Goal: Information Seeking & Learning: Learn about a topic

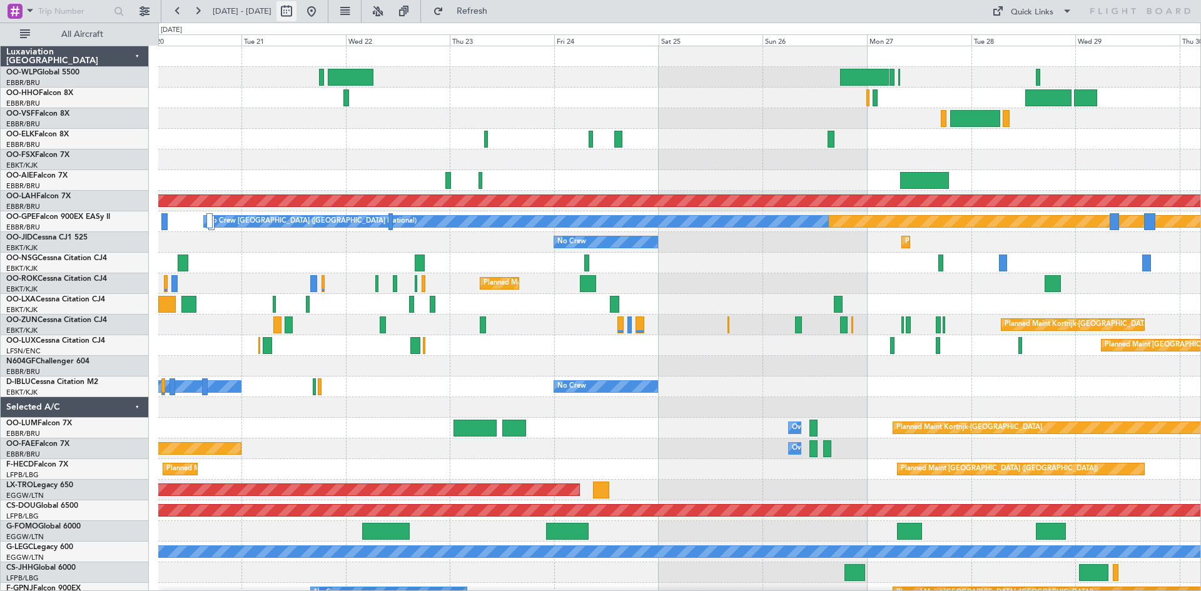
click at [297, 17] on button at bounding box center [287, 11] width 20 height 20
select select "10"
select select "2025"
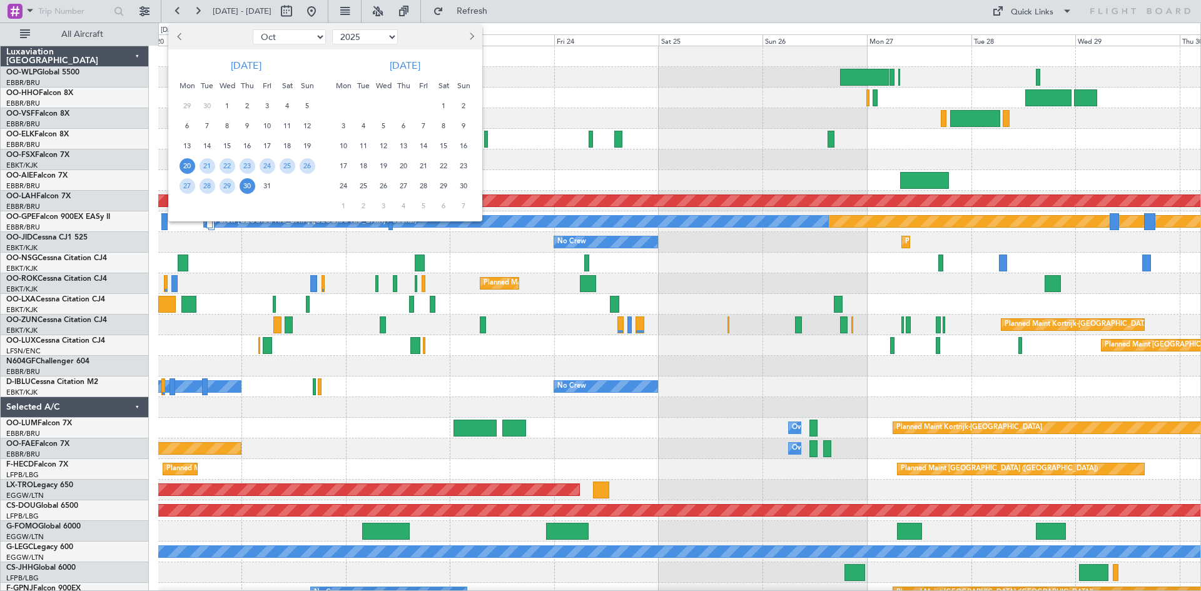
click at [183, 42] on button "Previous month" at bounding box center [180, 37] width 14 height 20
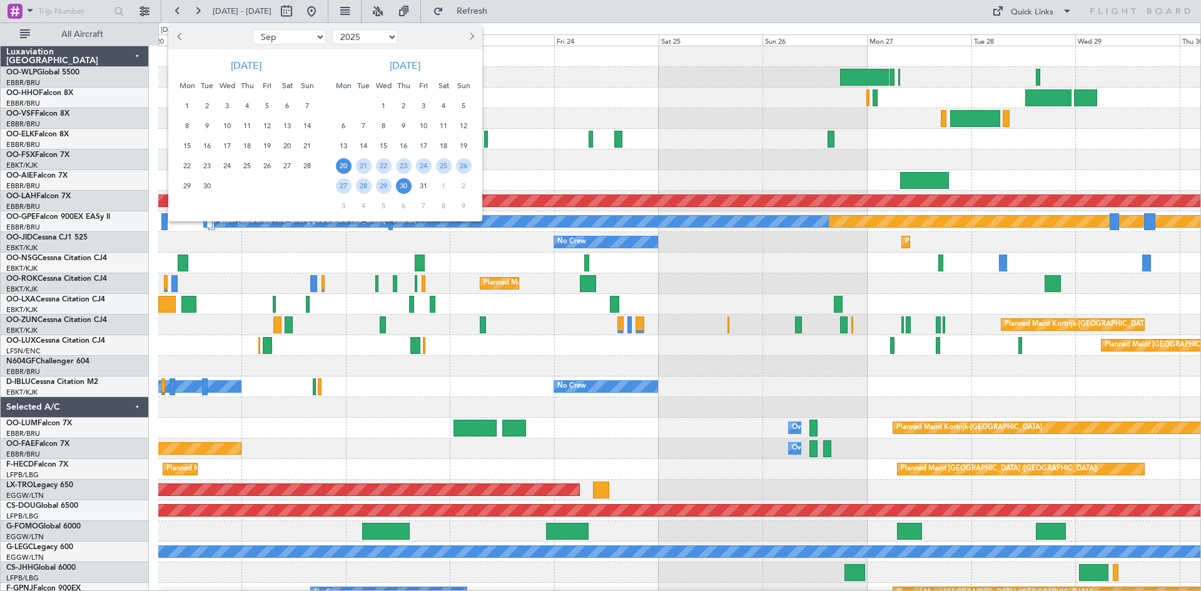
click at [183, 42] on button "Previous month" at bounding box center [180, 37] width 14 height 20
select select "7"
click at [248, 181] on span "31" at bounding box center [248, 186] width 16 height 16
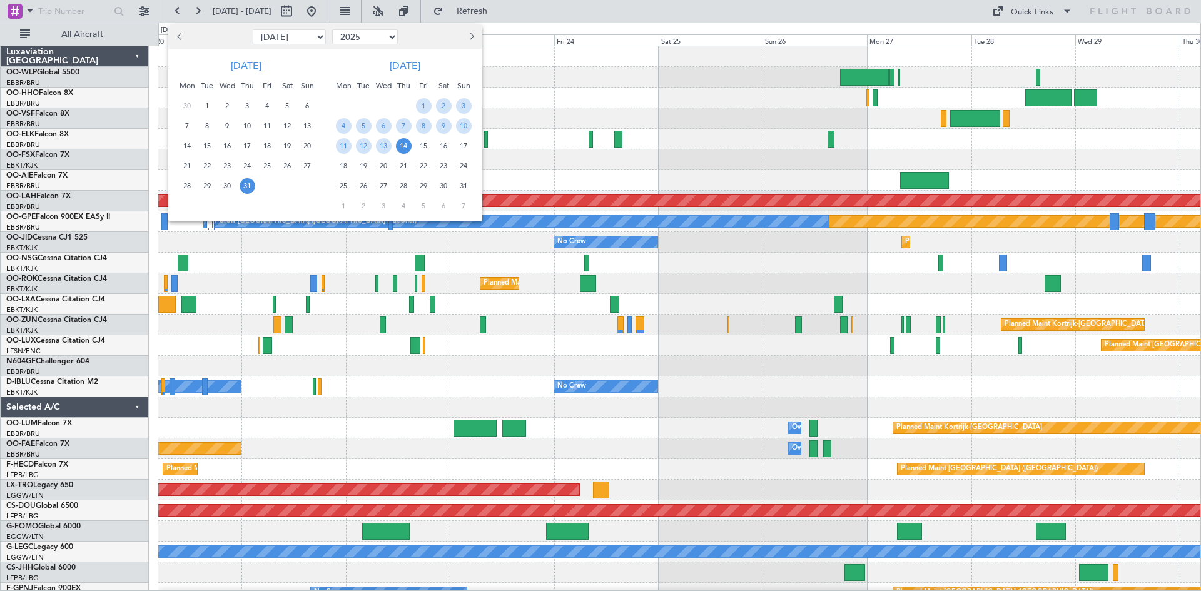
click at [408, 148] on span "14" at bounding box center [404, 146] width 16 height 16
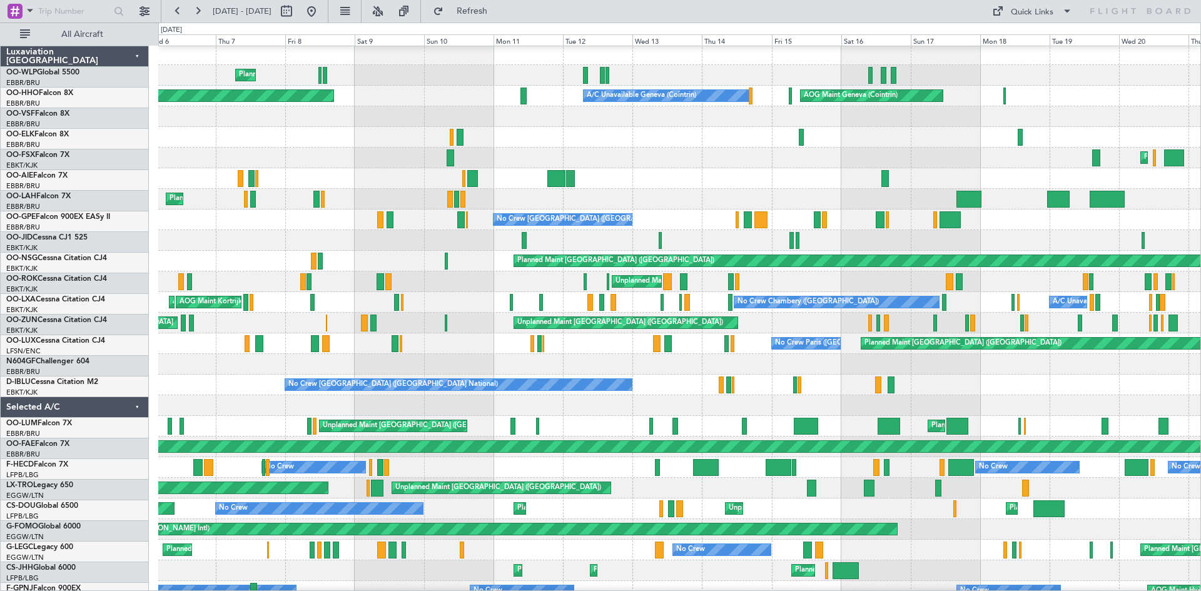
click at [184, 395] on div "No Crew Brussels (Brussels National) No Crew Kortrijk-Wevelgem" at bounding box center [679, 385] width 1042 height 21
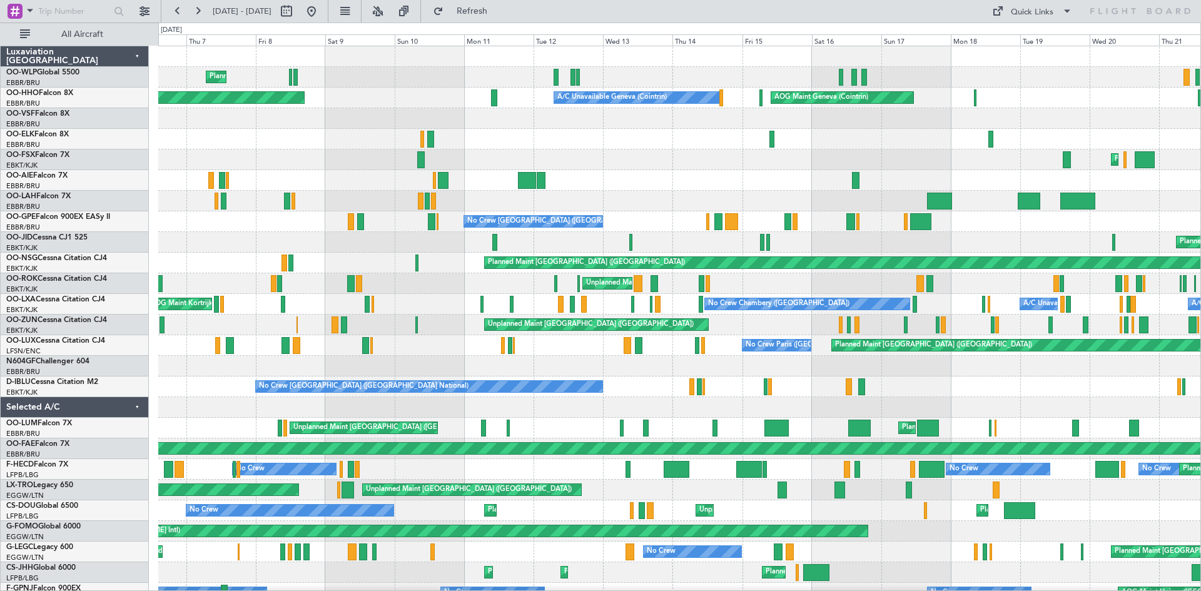
click at [333, 397] on div at bounding box center [679, 407] width 1042 height 21
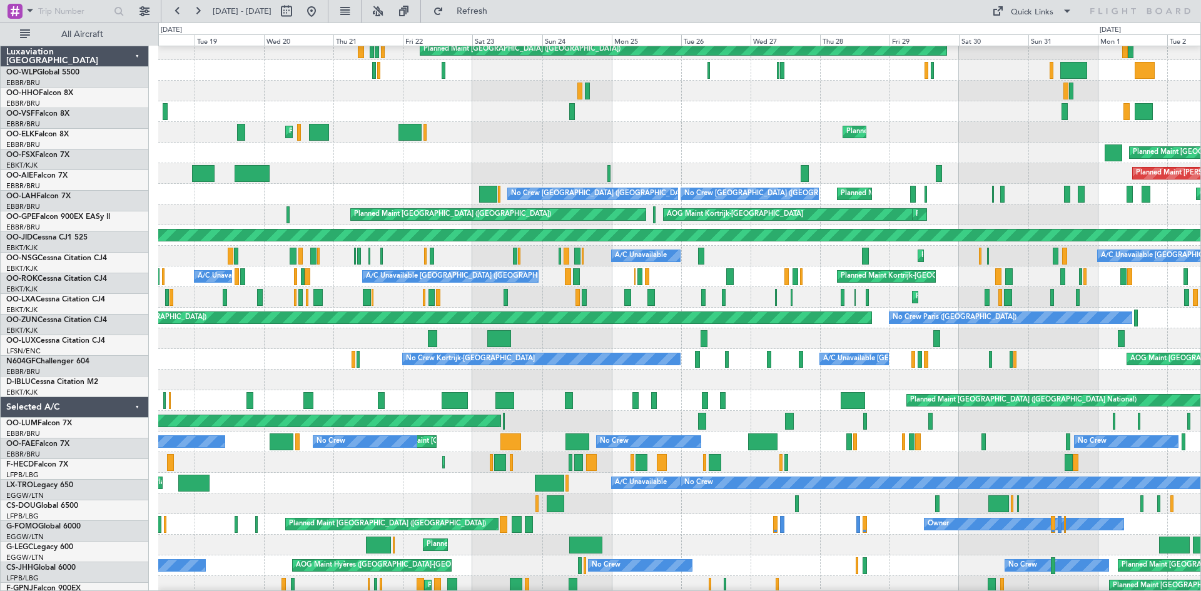
scroll to position [28, 0]
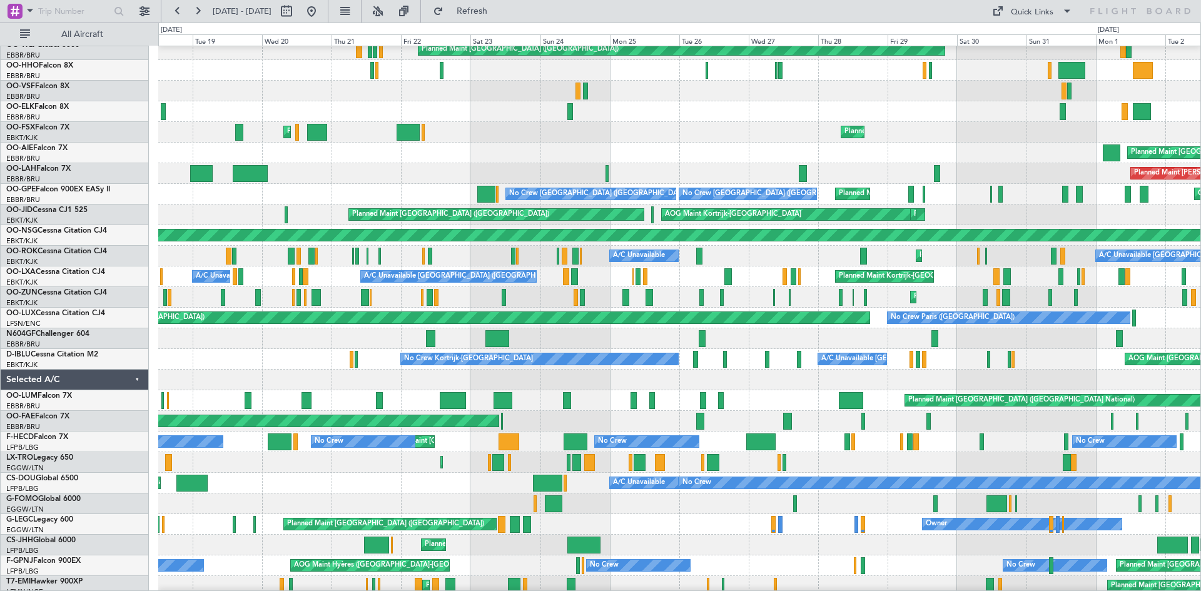
click at [302, 75] on div "AOG Maint Geneva (Cointrin)" at bounding box center [679, 70] width 1042 height 21
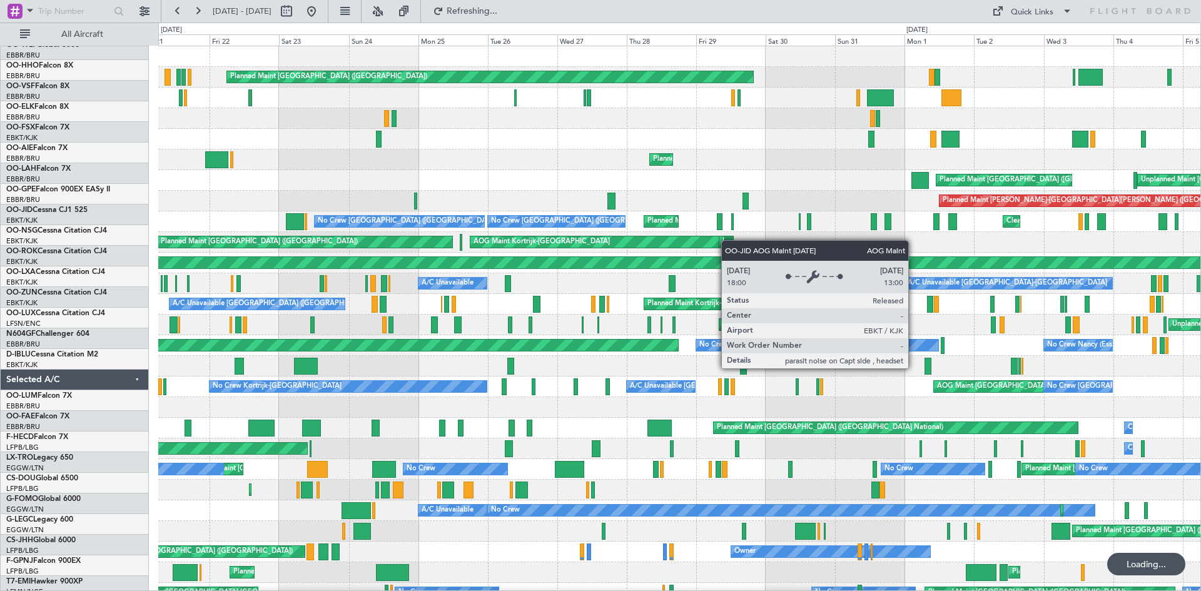
scroll to position [0, 0]
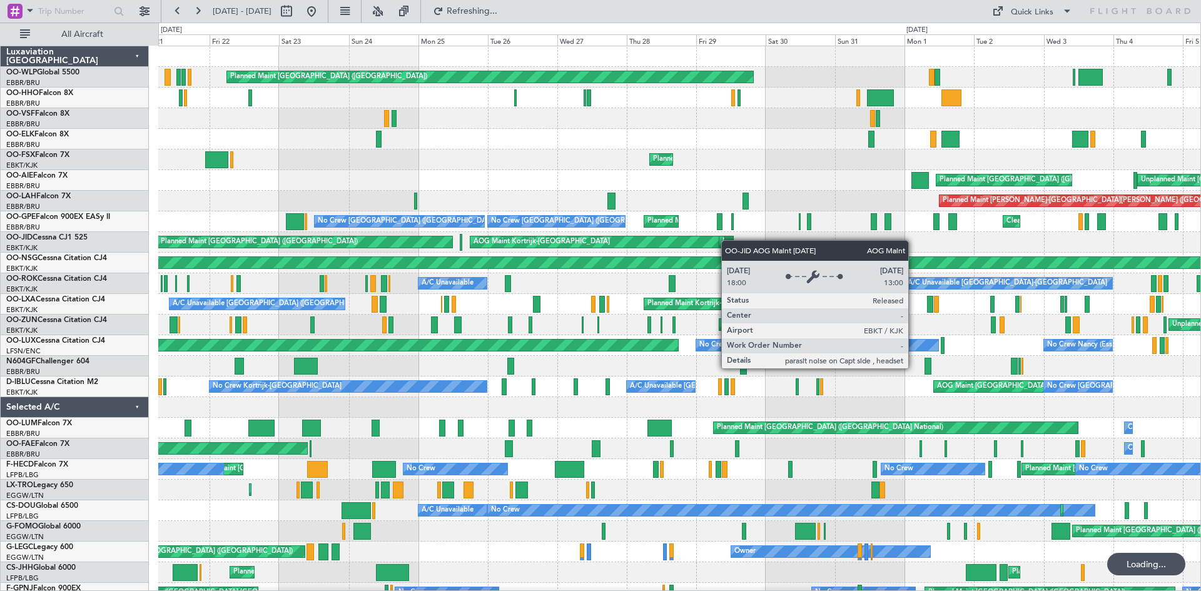
click at [728, 240] on div "Planned Maint Berlin (Brandenburg) Planned Maint Kortrijk-Wevelgem Planned Main…" at bounding box center [679, 397] width 1042 height 702
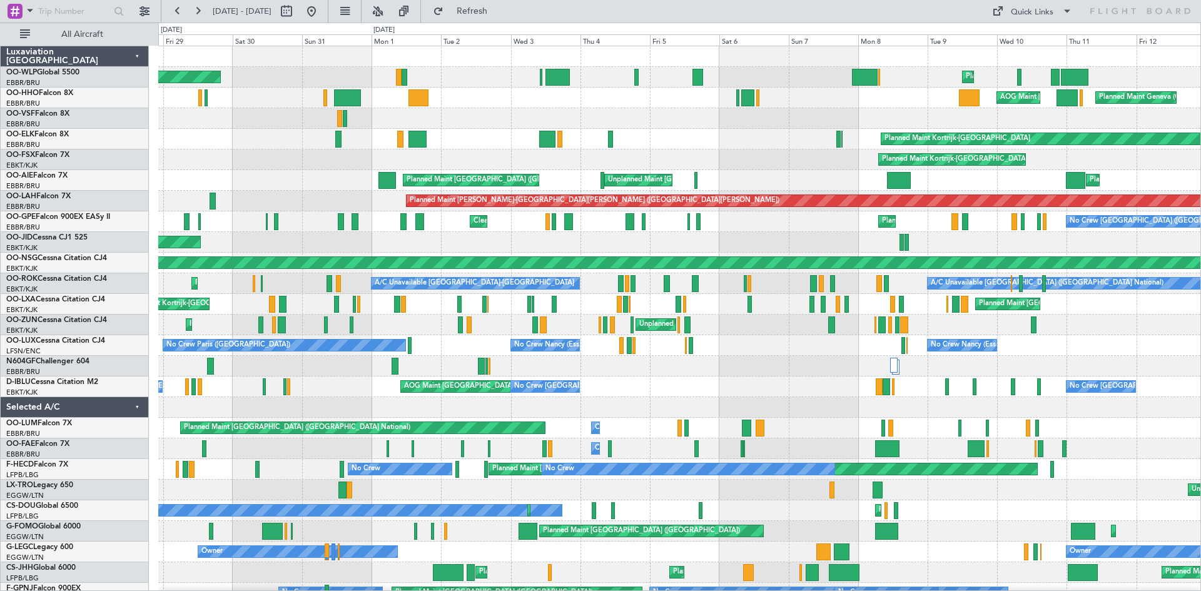
click at [519, 143] on div "Planned Maint Berlin (Brandenburg) Planned Maint Liege AOG Maint New York (Tete…" at bounding box center [679, 397] width 1042 height 702
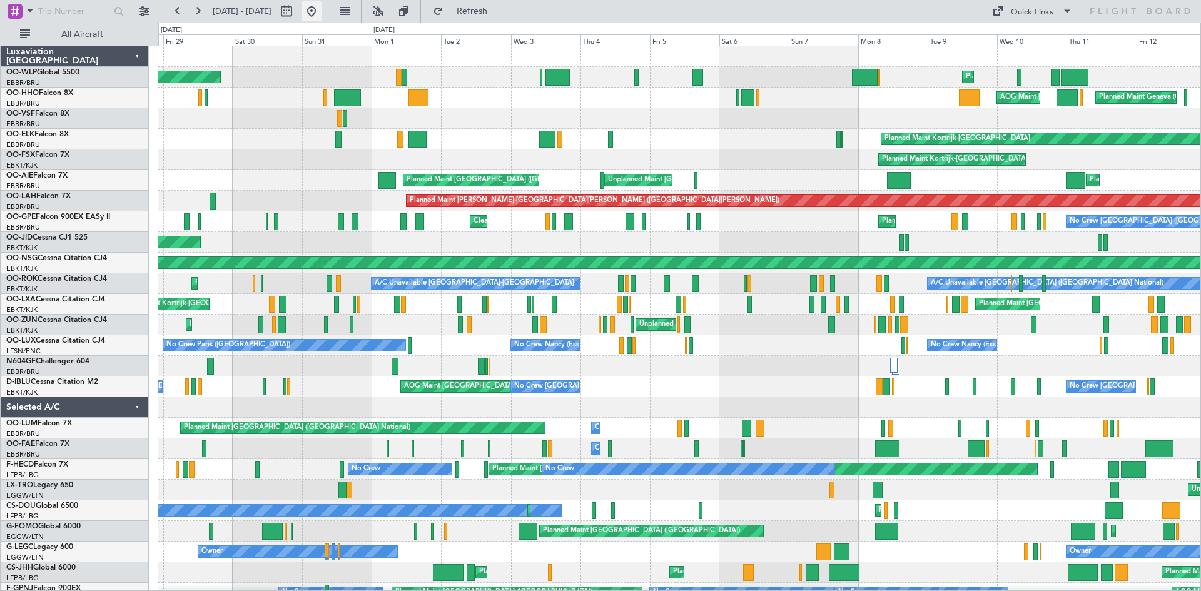
click at [322, 5] on button at bounding box center [312, 11] width 20 height 20
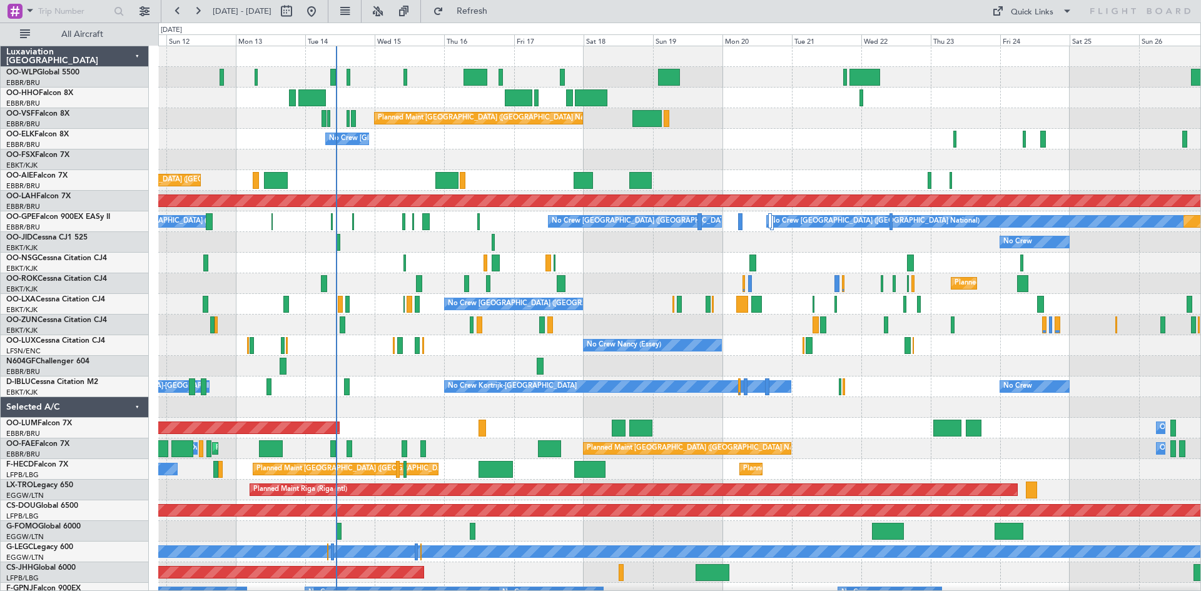
click at [740, 119] on div "Planned Maint Geneva (Cointrin) Planned Maint Brussels (Brussels National) No C…" at bounding box center [679, 397] width 1042 height 702
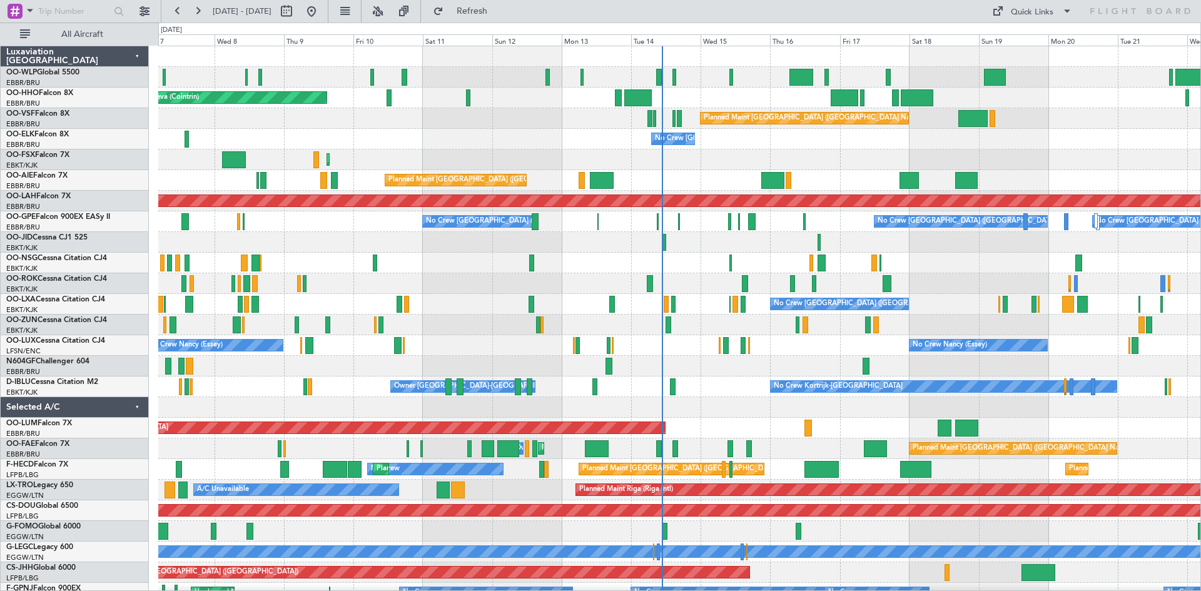
click at [1118, 175] on div "Planned Maint Geneva (Cointrin) Planned Maint Brussels (Brussels National) No C…" at bounding box center [679, 397] width 1042 height 702
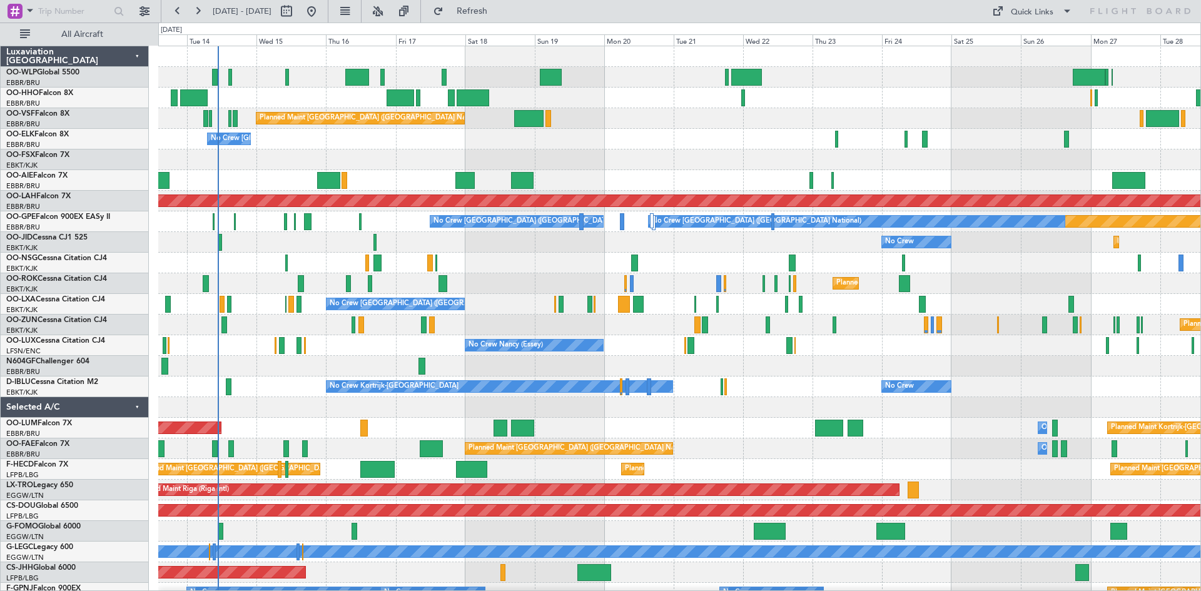
click at [495, 176] on div "Planned Maint Brussels (Brussels National) No Crew Brussels (Brussels National)…" at bounding box center [679, 397] width 1042 height 702
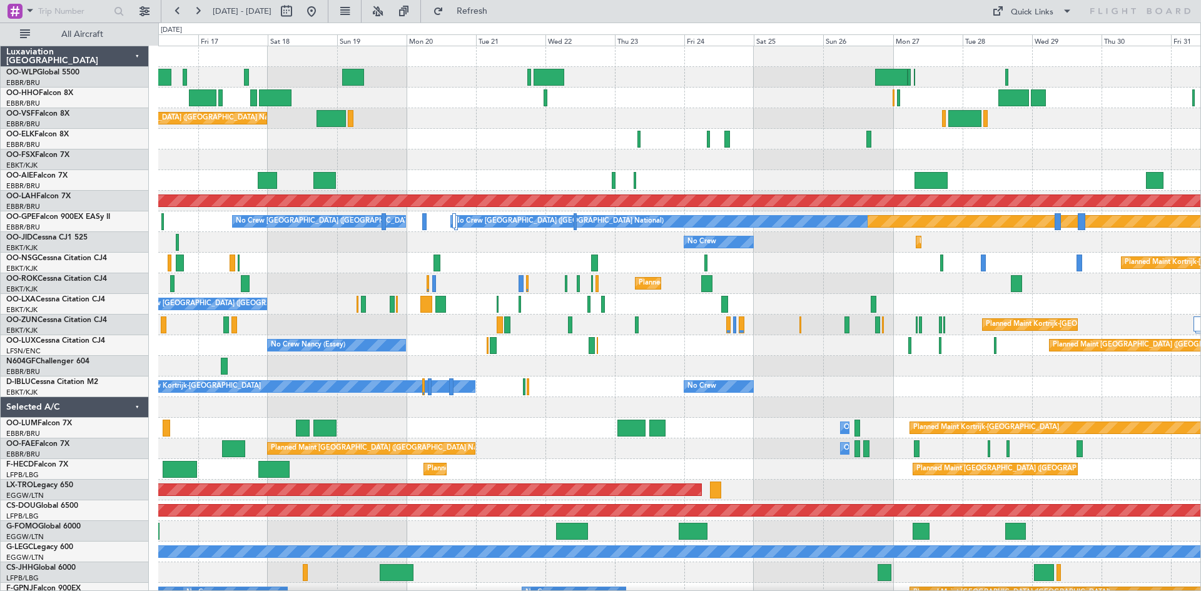
click at [934, 100] on div at bounding box center [679, 98] width 1042 height 21
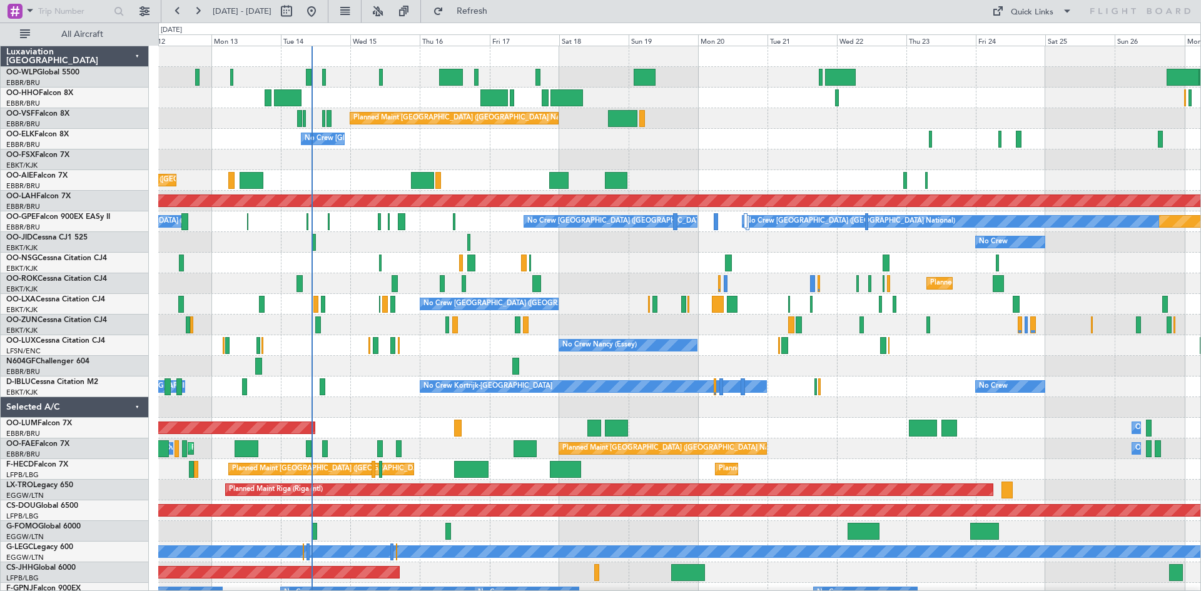
click at [817, 155] on div "Planned Maint Geneva (Cointrin) Planned Maint Brussels (Brussels National) No C…" at bounding box center [679, 386] width 1042 height 681
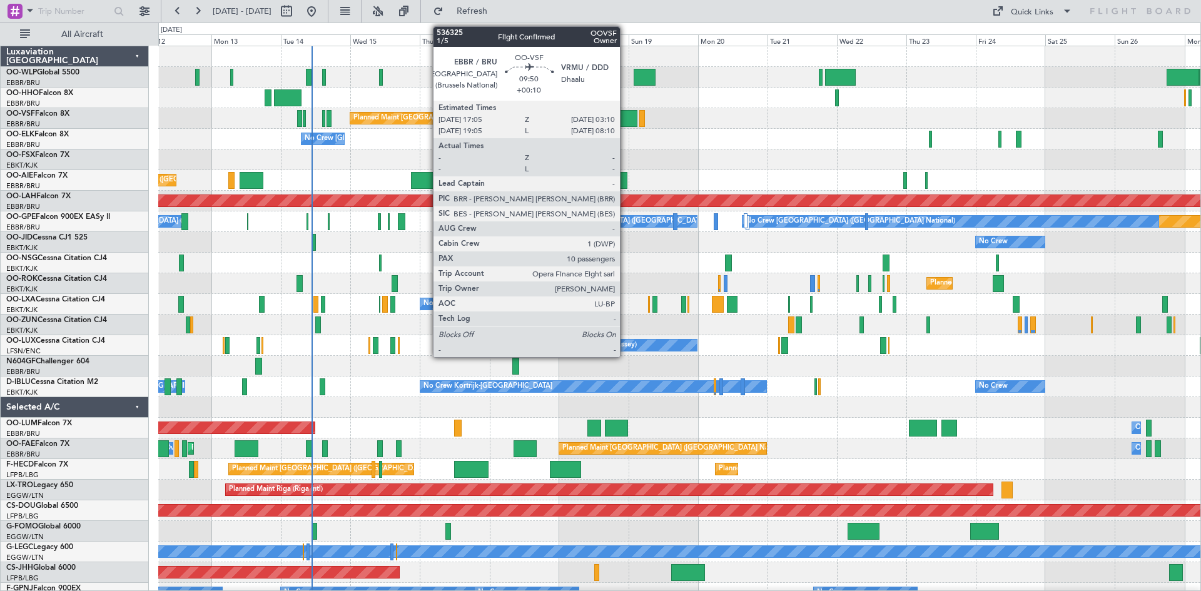
click at [622, 115] on div at bounding box center [622, 118] width 29 height 17
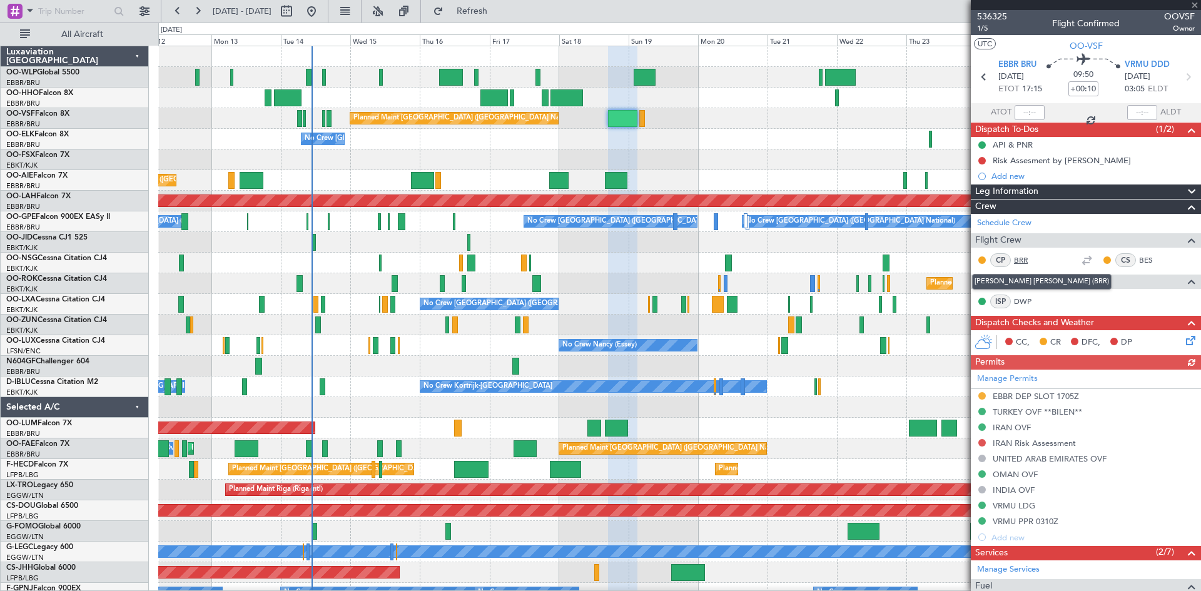
click at [1023, 262] on link "BRR" at bounding box center [1028, 260] width 28 height 11
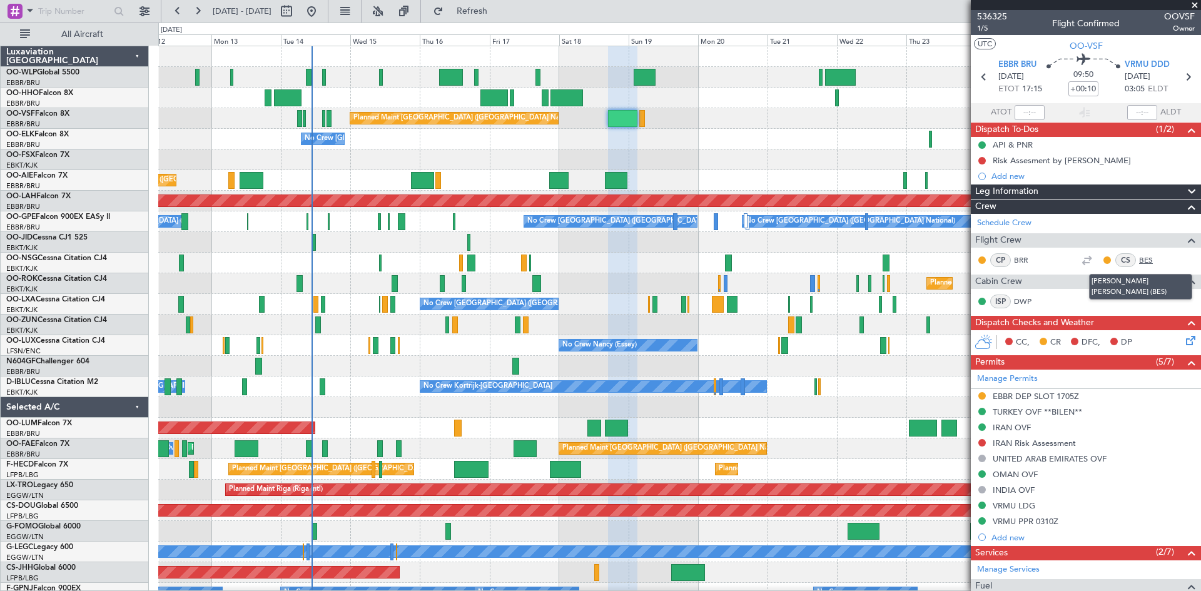
click at [1139, 262] on link "BES" at bounding box center [1153, 260] width 28 height 11
click at [1139, 260] on link "BES" at bounding box center [1153, 260] width 28 height 11
click at [1139, 258] on link "BES" at bounding box center [1153, 260] width 28 height 11
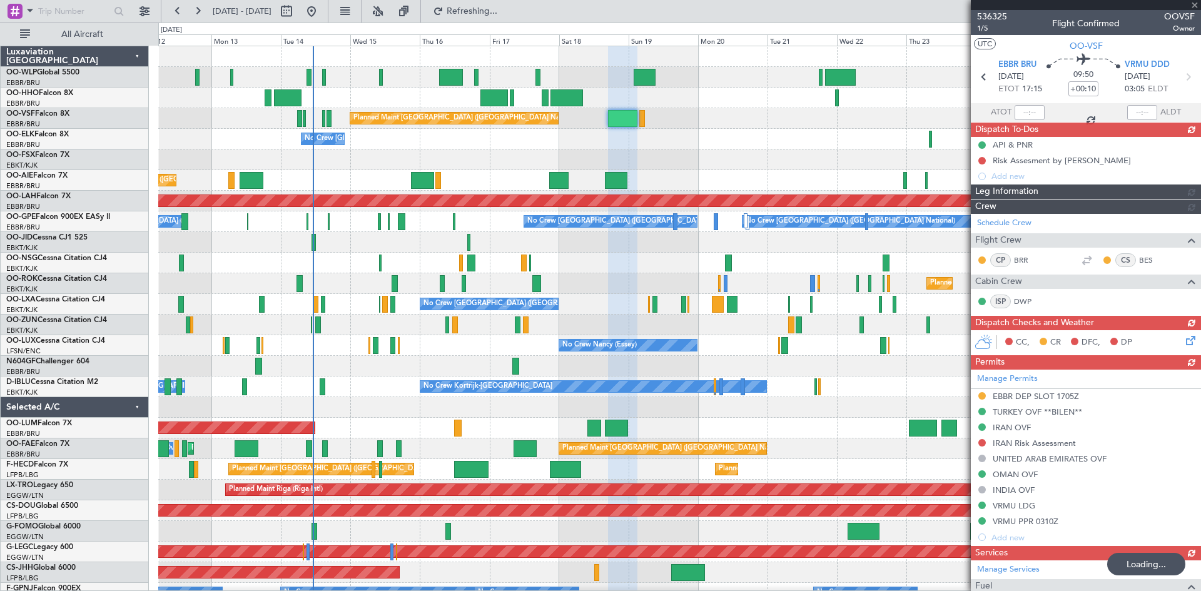
click at [296, 369] on div at bounding box center [679, 366] width 1042 height 21
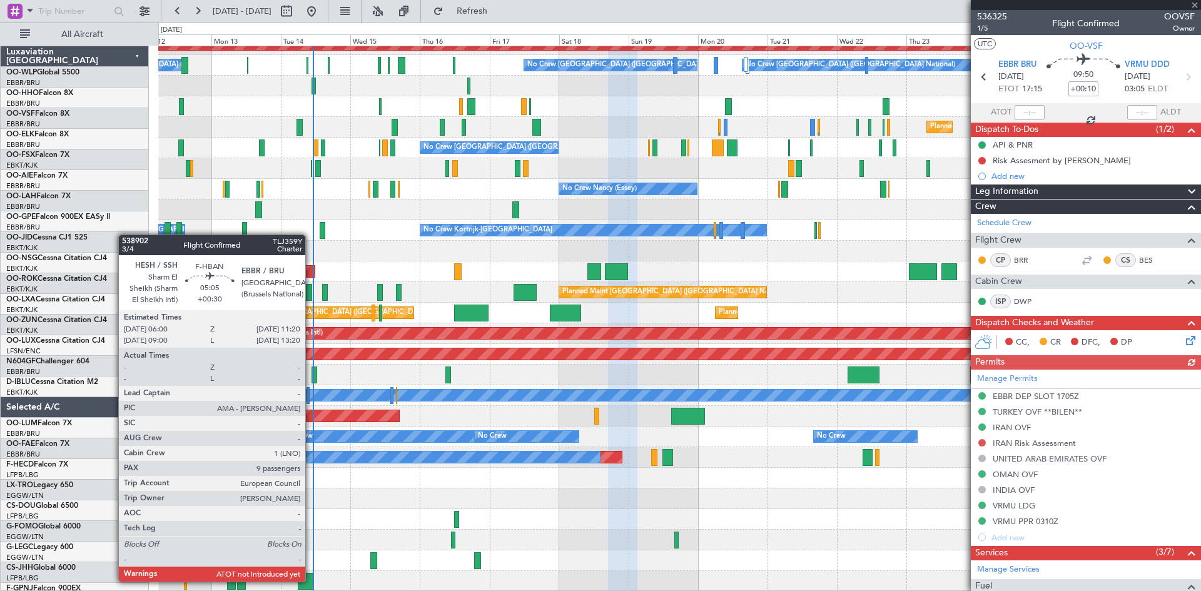
scroll to position [156, 0]
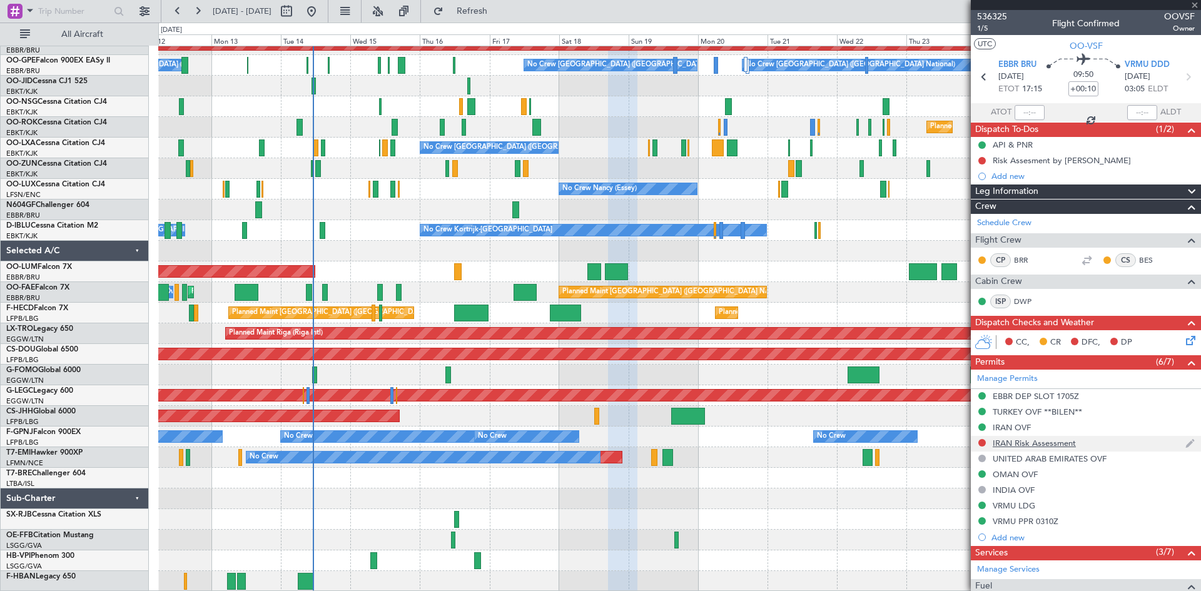
type input "+00:30"
type input "9"
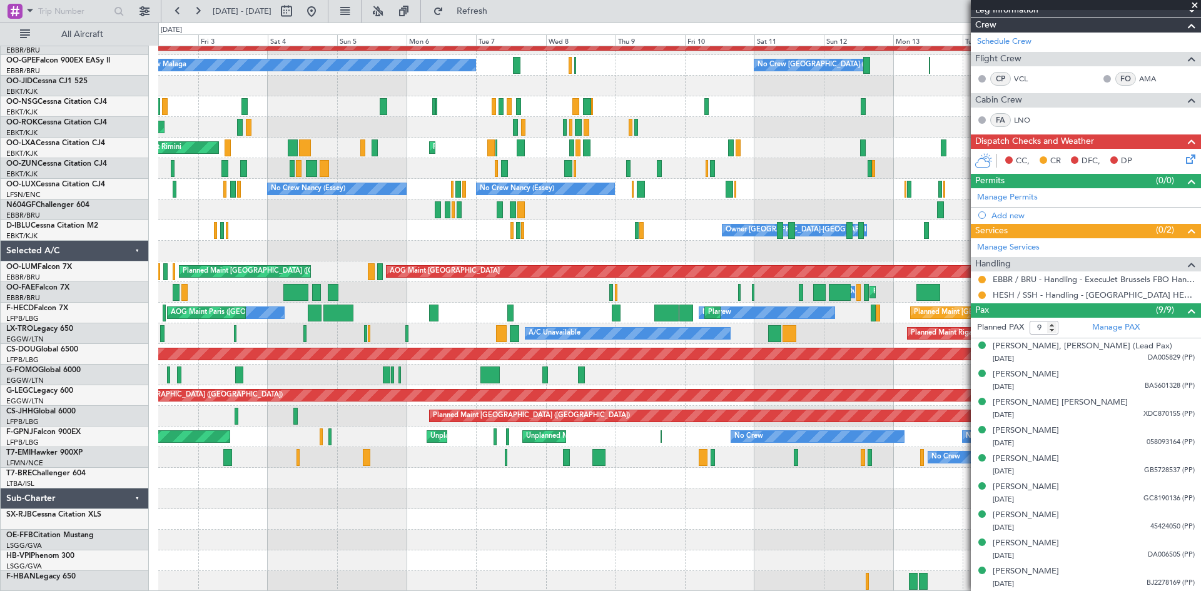
click at [927, 27] on div "Planned Maint London (Farnborough) Unplanned Maint London (Farnborough) Planned…" at bounding box center [600, 307] width 1201 height 569
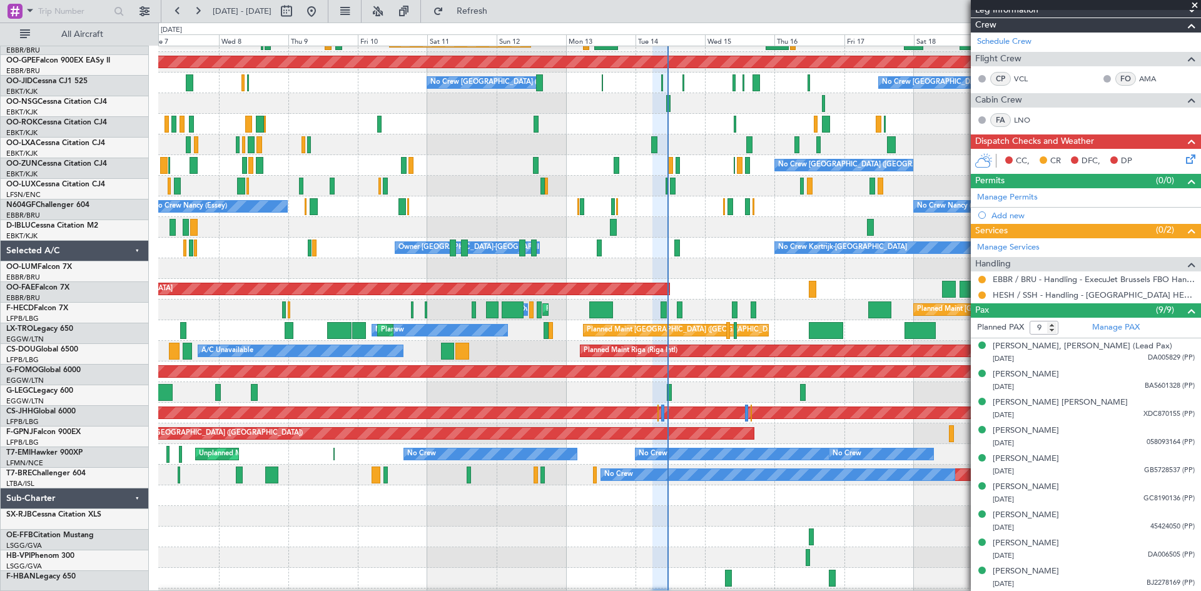
scroll to position [139, 0]
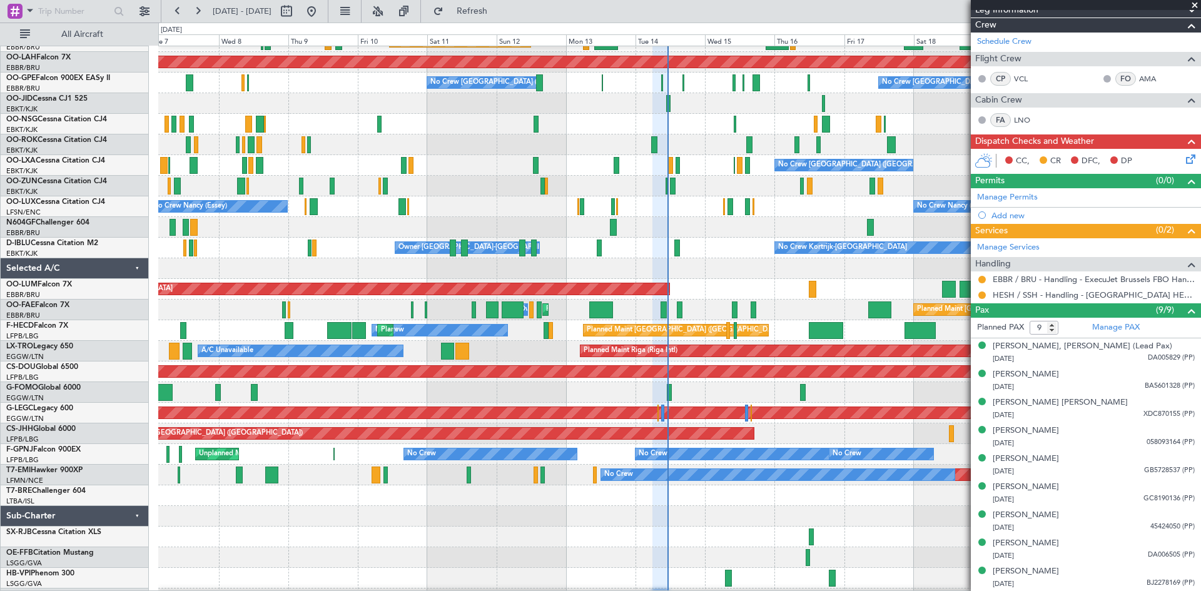
click at [560, 191] on div at bounding box center [679, 186] width 1042 height 21
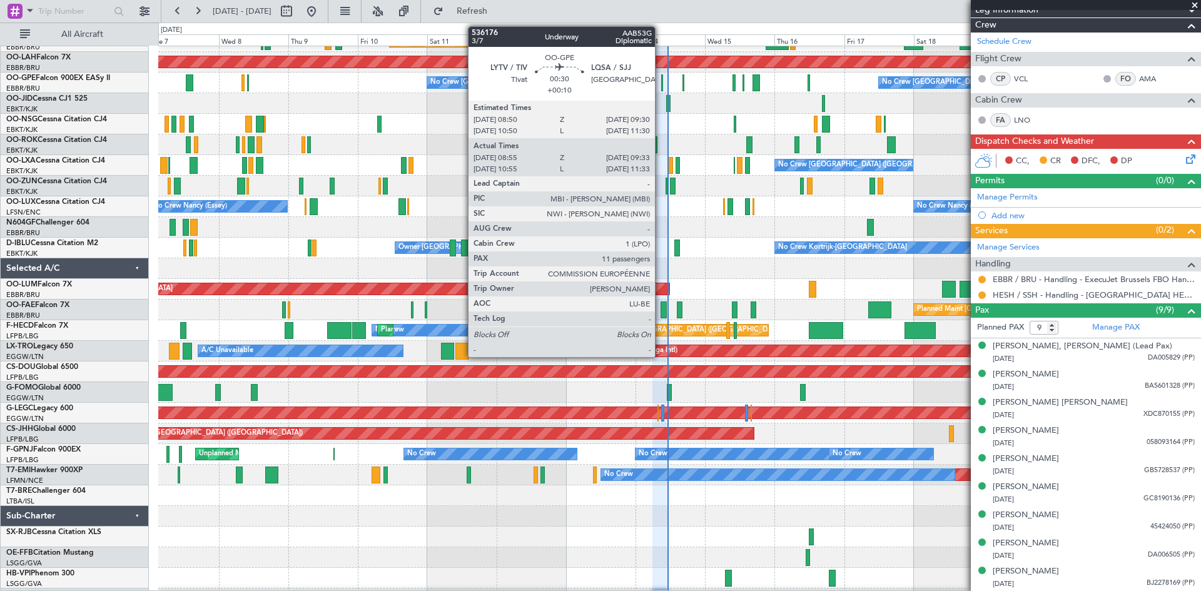
click at [661, 84] on div at bounding box center [662, 82] width 2 height 17
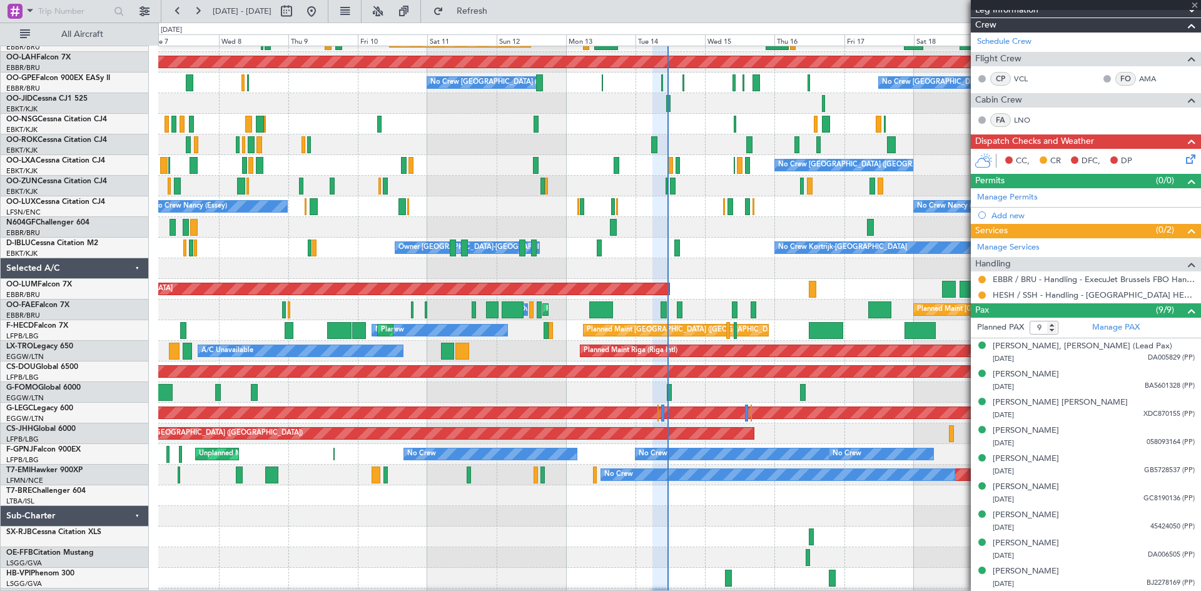
type input "+00:10"
type input "09:00"
type input "09:28"
type input "11"
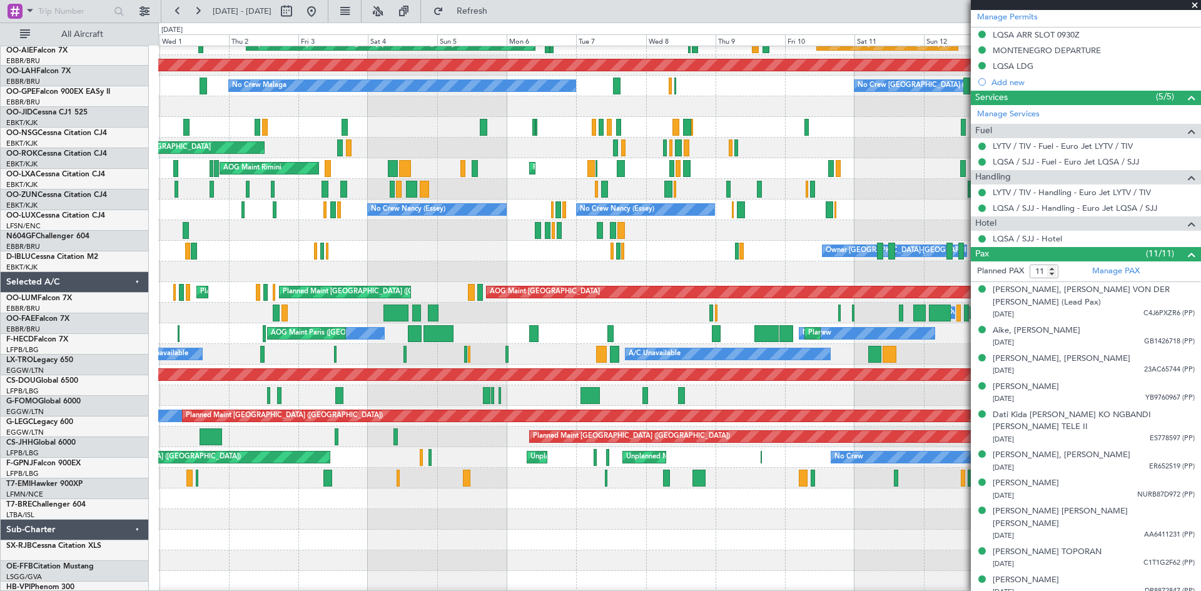
scroll to position [136, 0]
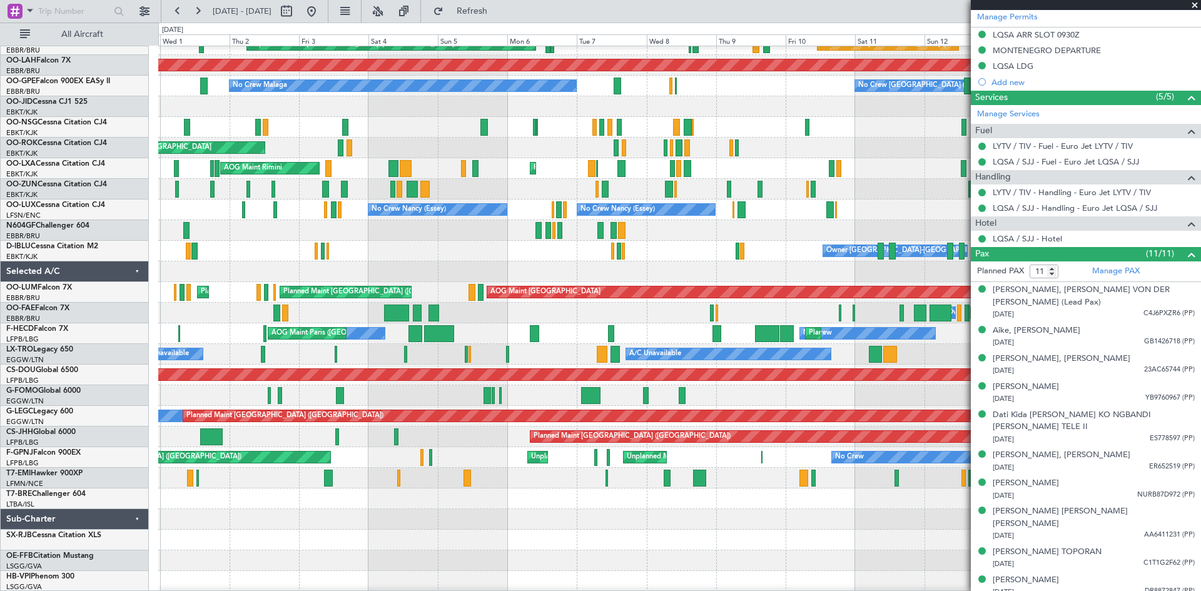
click at [796, 102] on div "Planned Maint Kortrijk-[GEOGRAPHIC_DATA]" at bounding box center [679, 106] width 1042 height 21
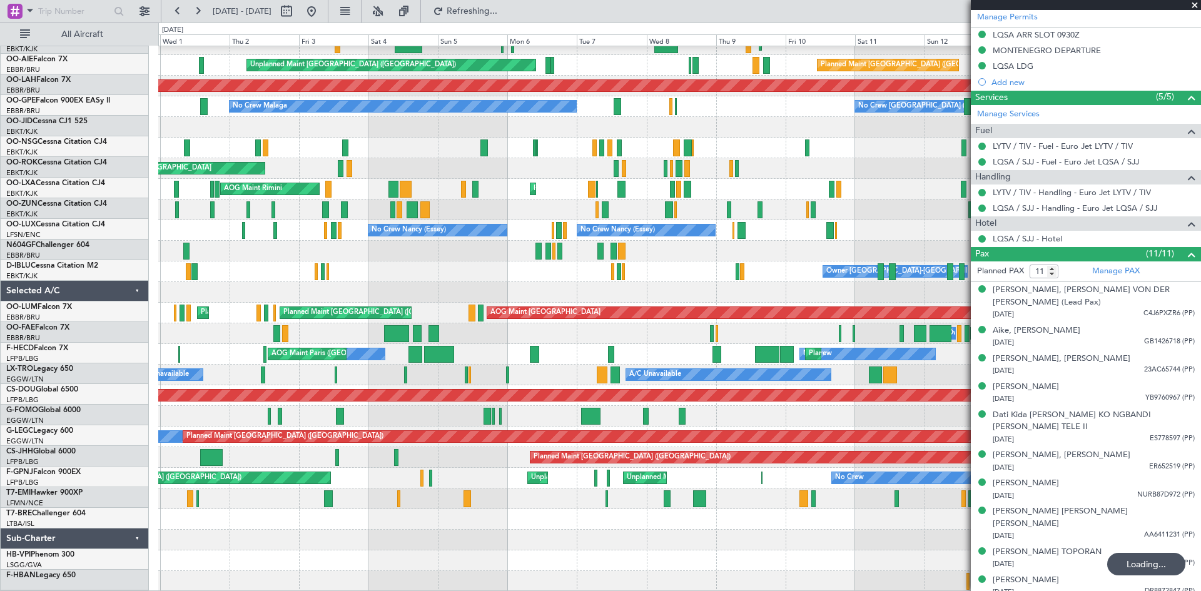
scroll to position [115, 0]
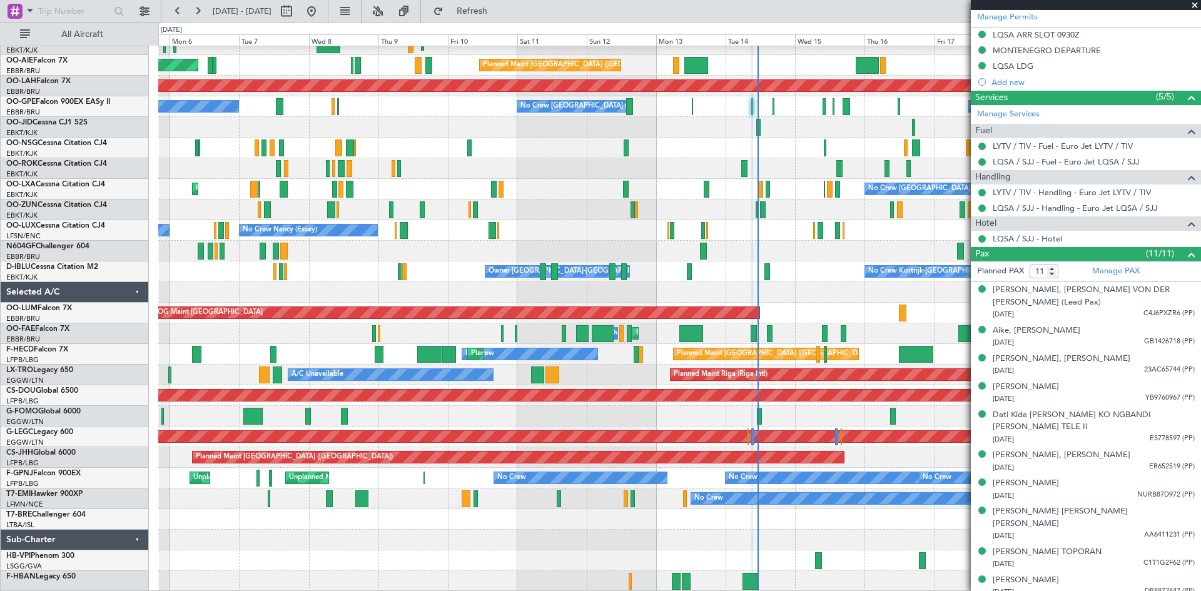
click at [409, 108] on div "No Crew Brussels (Brussels National) Planned Maint Kortrijk-Wevelgem Planned Ma…" at bounding box center [679, 261] width 1042 height 661
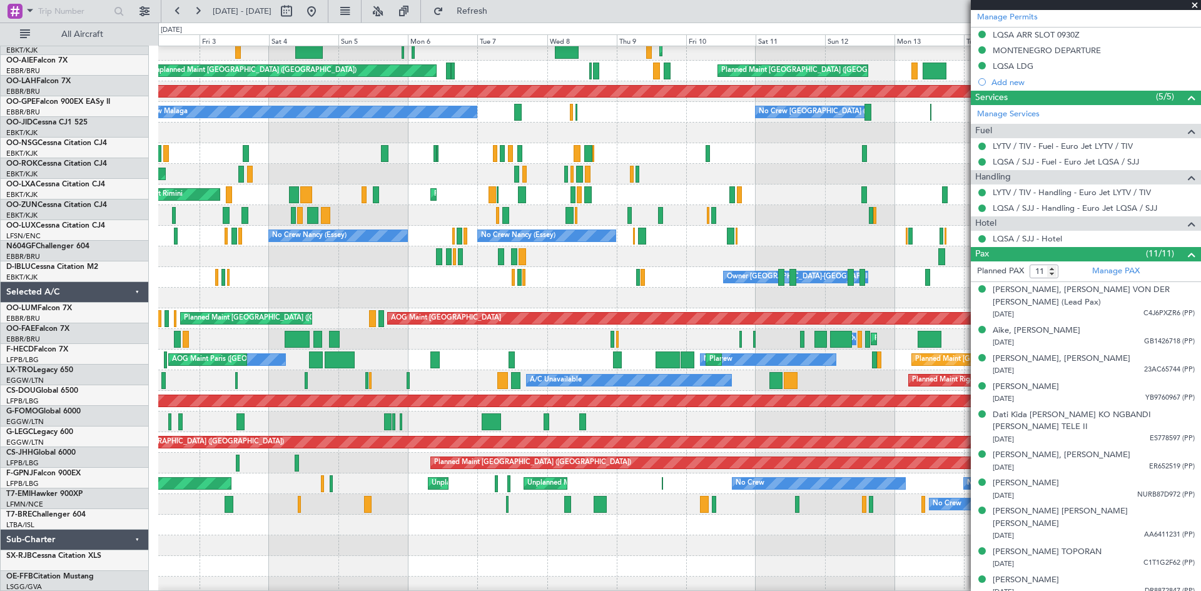
scroll to position [109, 0]
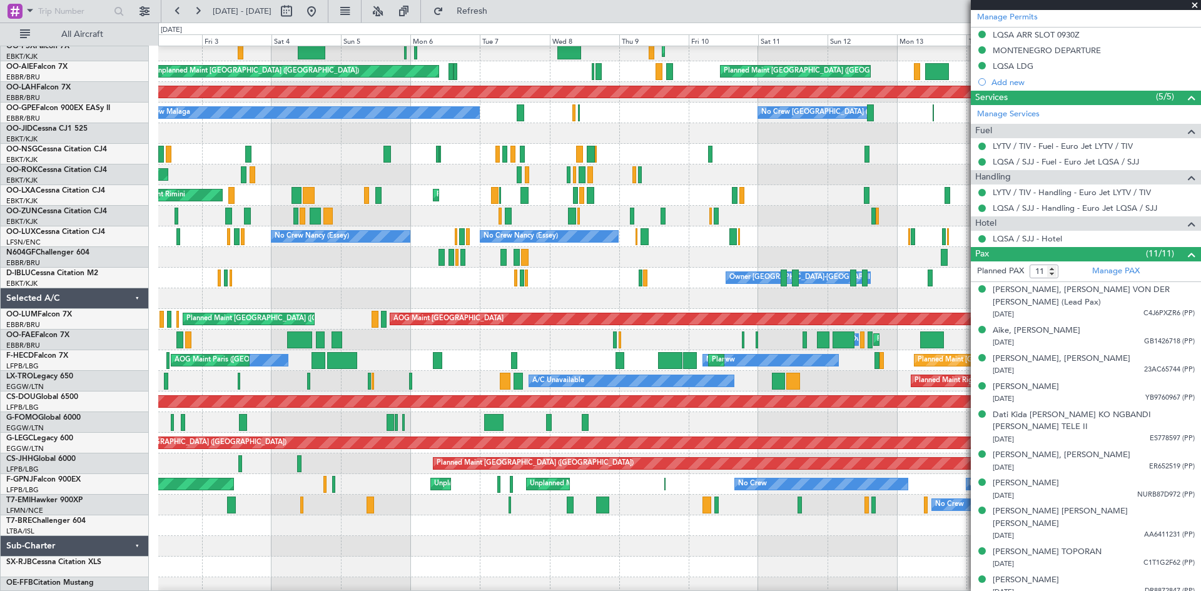
click at [487, 275] on div "No Crew Kortrijk-Wevelgem Owner Kortrijk-Wevelgem" at bounding box center [679, 278] width 1042 height 21
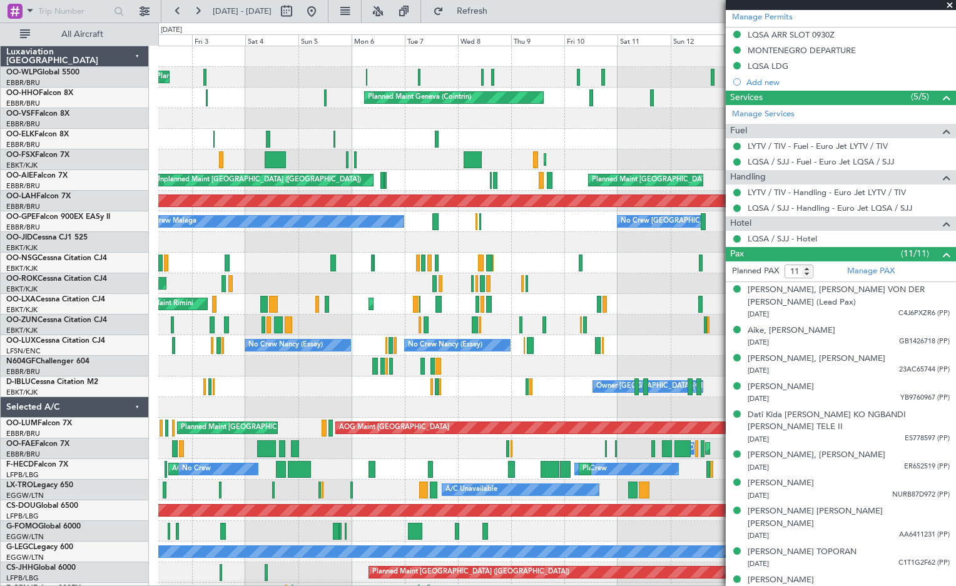
drag, startPoint x: 952, startPoint y: 6, endPoint x: 946, endPoint y: 0, distance: 8.8
click at [952, 7] on span at bounding box center [950, 5] width 13 height 11
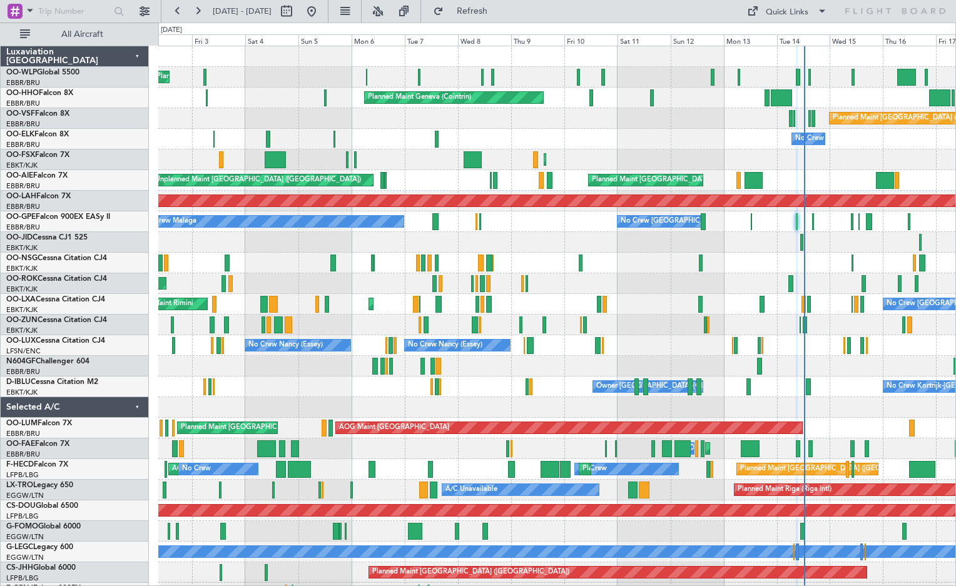
type input "0"
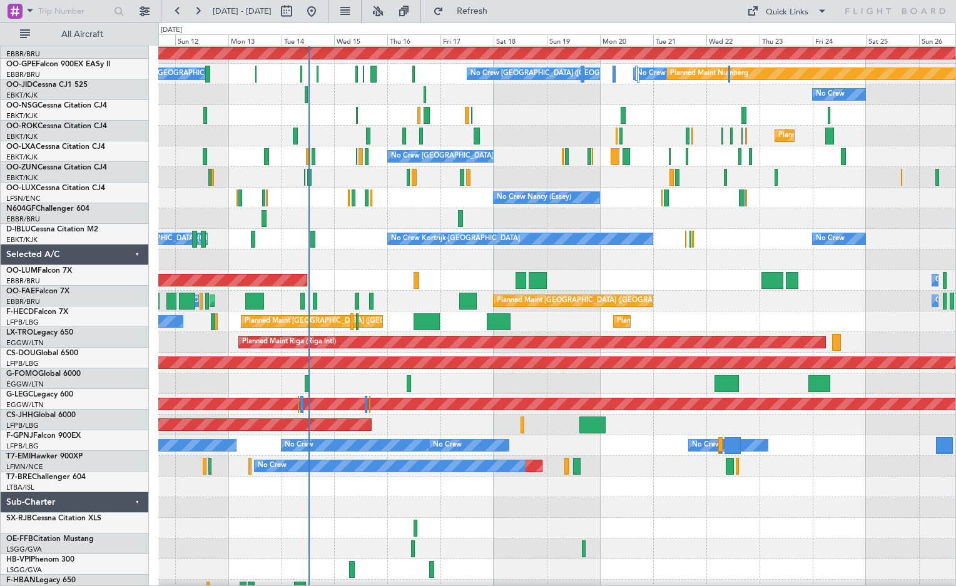
scroll to position [161, 0]
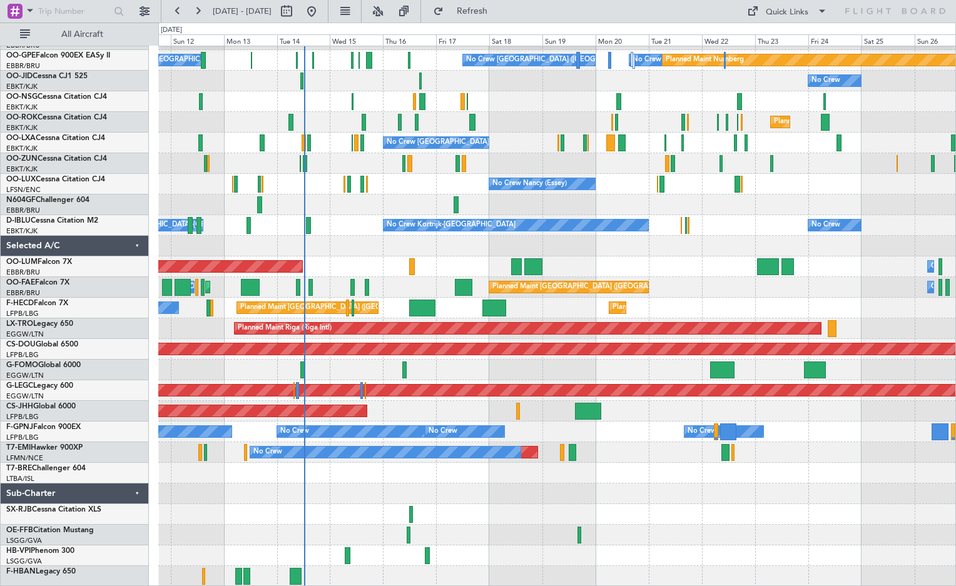
click at [671, 452] on div "Planned Maint No Crew" at bounding box center [556, 452] width 797 height 21
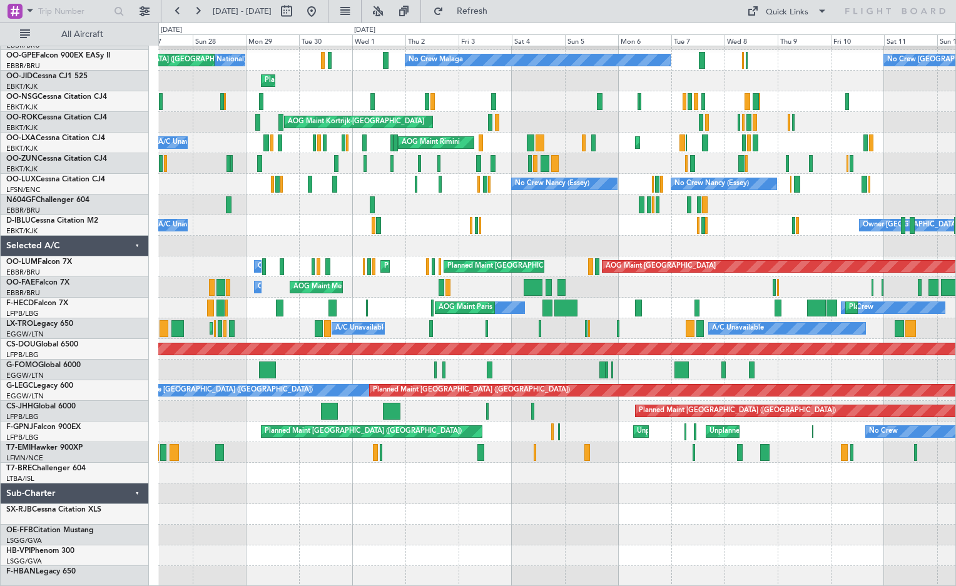
click at [956, 473] on html "11 Oct 2025 - 26 Oct 2025 Refresh Quick Links All Aircraft Planned Maint Alton-…" at bounding box center [478, 293] width 956 height 586
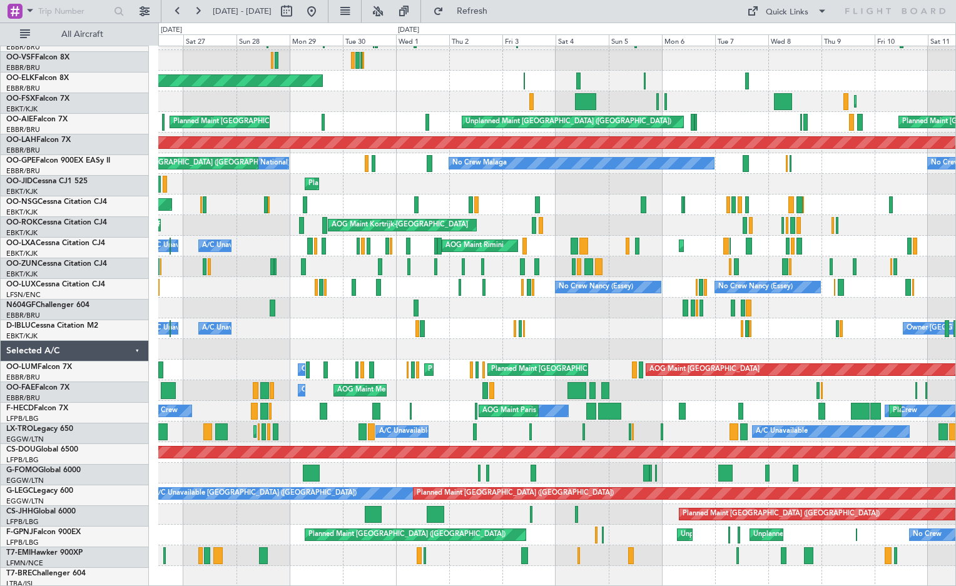
scroll to position [58, 0]
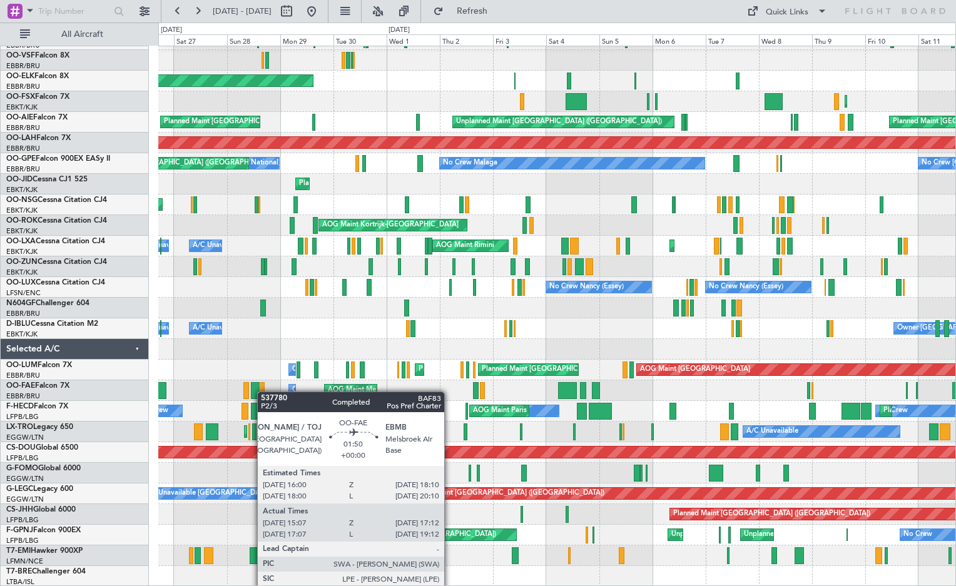
click at [263, 380] on div "Planned Maint Geneva (Cointrin) Planned Maint Geneva (Cointrin) Planned Maint B…" at bounding box center [556, 287] width 797 height 599
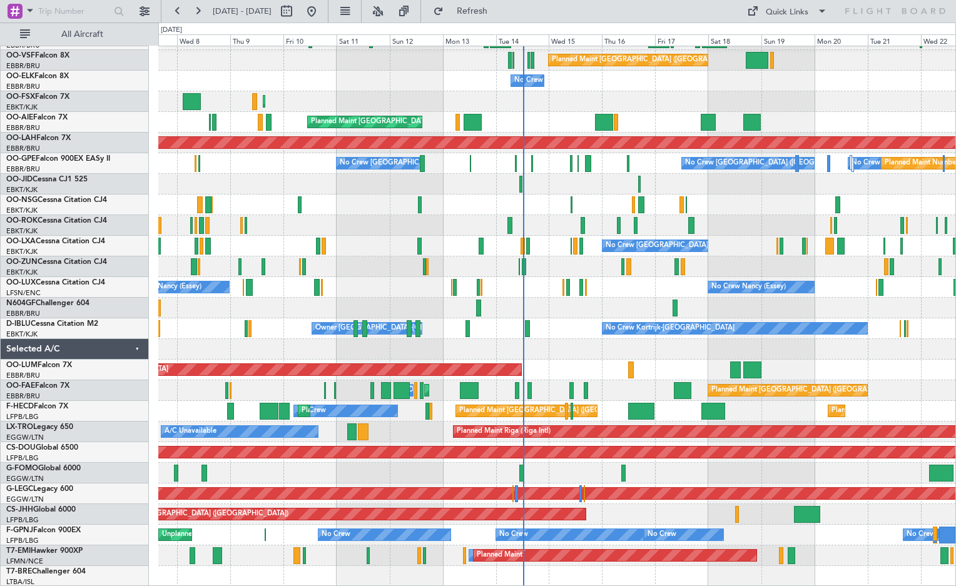
click at [68, 395] on div "Planned Maint Geneva (Cointrin) Planned Maint Brussels (Brussels National) No C…" at bounding box center [478, 305] width 956 height 564
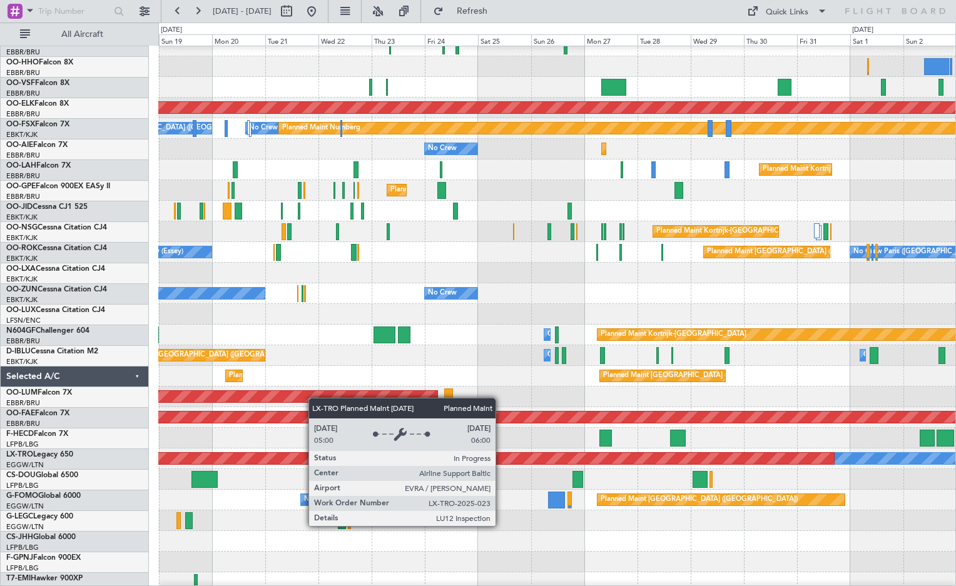
scroll to position [120, 0]
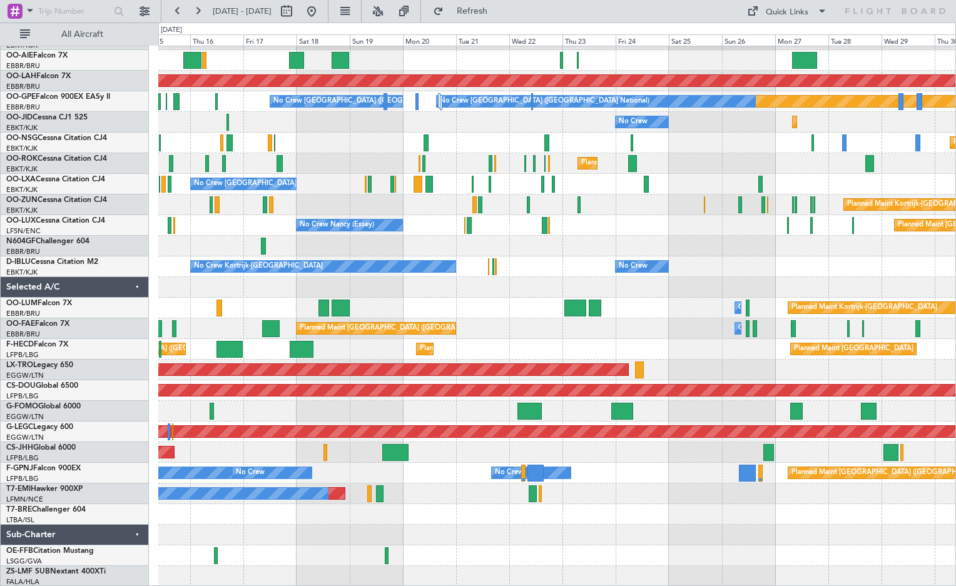
click at [442, 464] on div "Planned Maint Paris (Le Bourget) No Crew No Crew No Crew No Crew" at bounding box center [556, 473] width 797 height 21
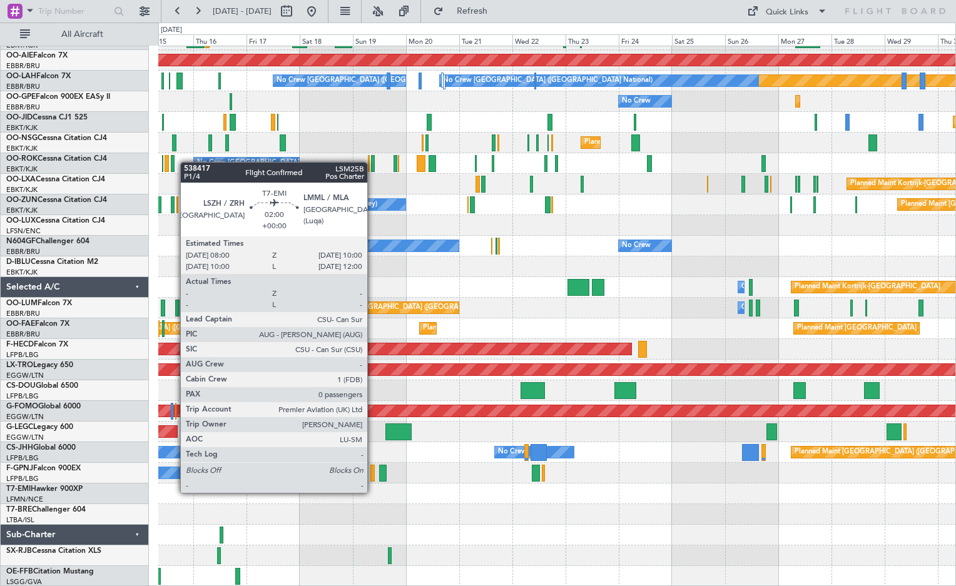
scroll to position [141, 0]
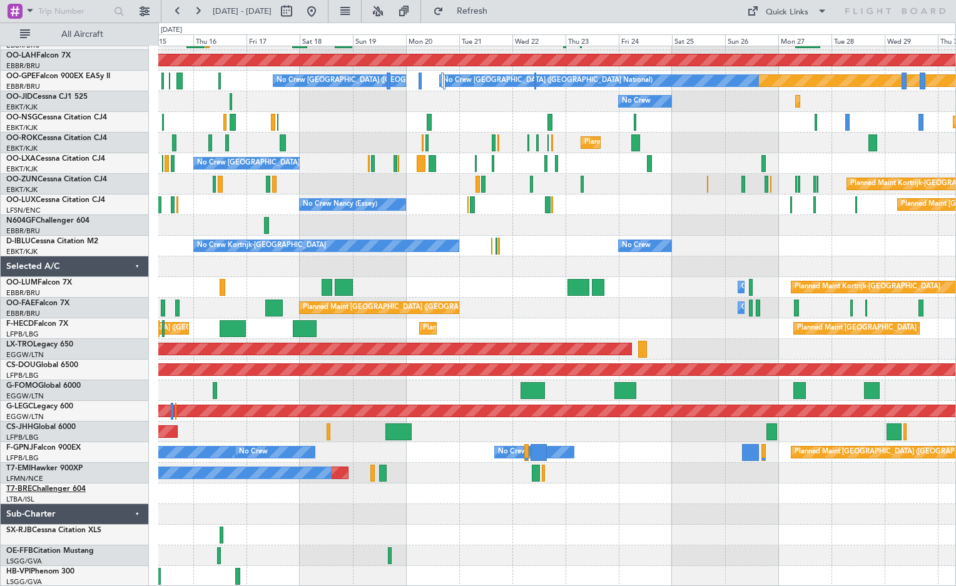
click at [23, 488] on span "T7-BRE" at bounding box center [19, 490] width 26 height 8
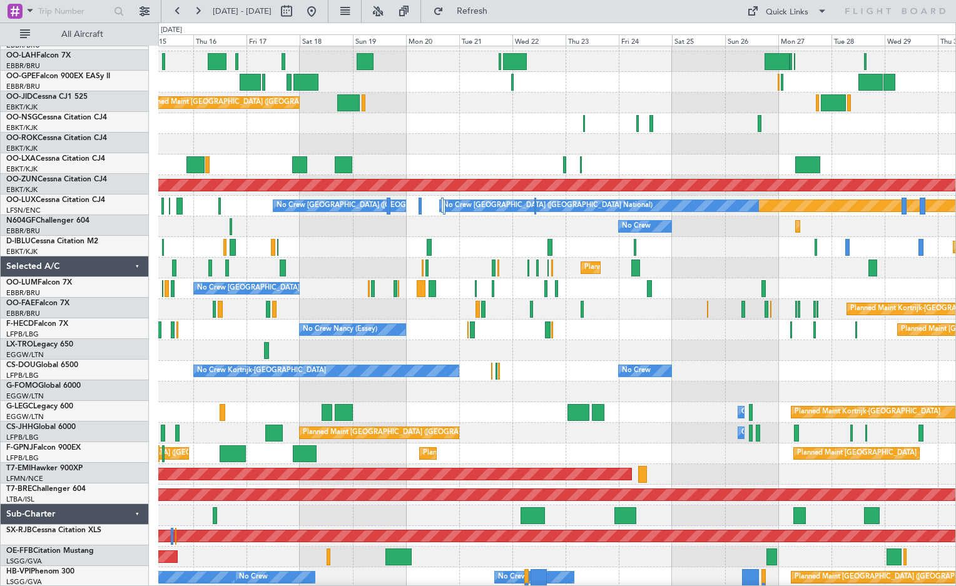
scroll to position [0, 0]
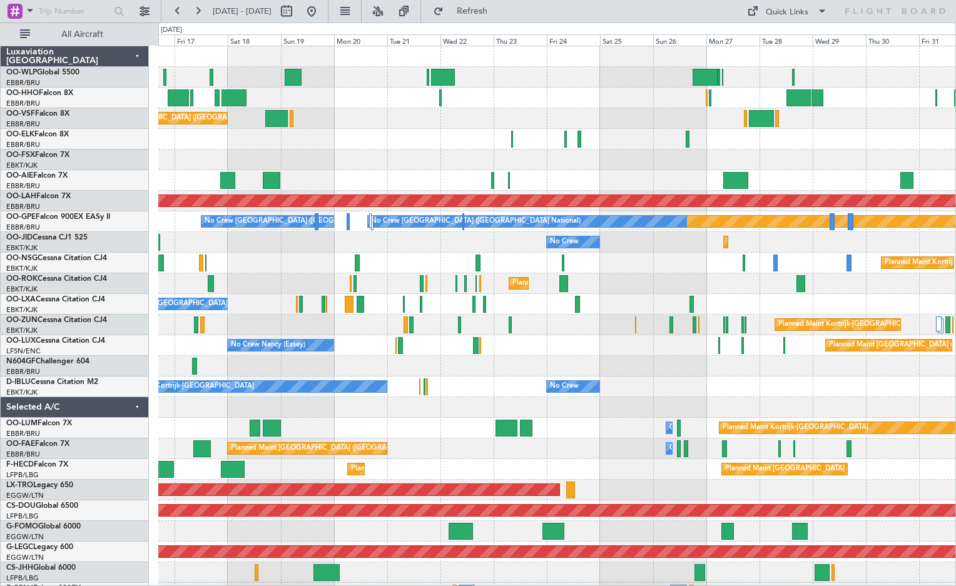
click at [317, 160] on div at bounding box center [556, 160] width 797 height 21
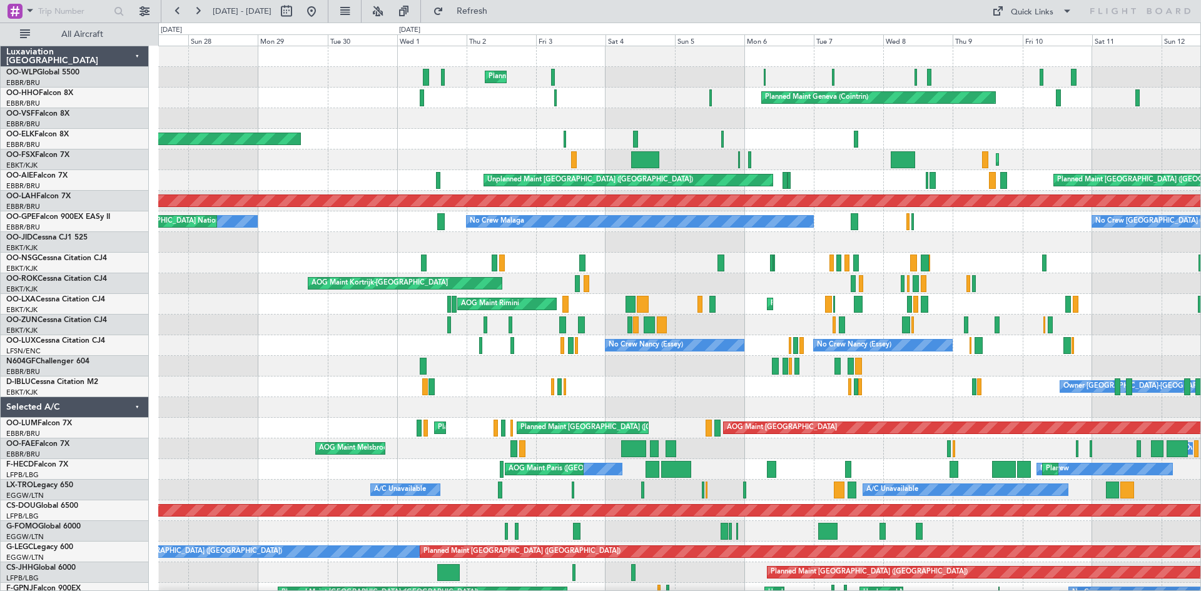
click at [1201, 271] on html "10 Oct 2025 - 25 Oct 2025 Refresh Quick Links All Aircraft Planned Maint Milan …" at bounding box center [600, 295] width 1201 height 591
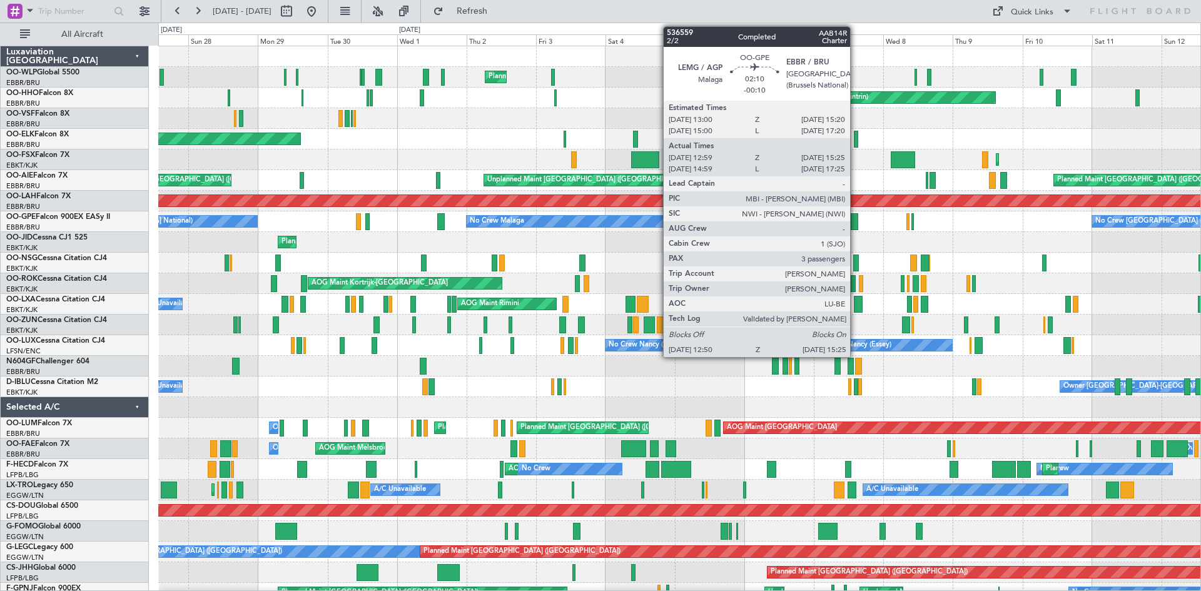
click at [856, 226] on div at bounding box center [855, 221] width 8 height 17
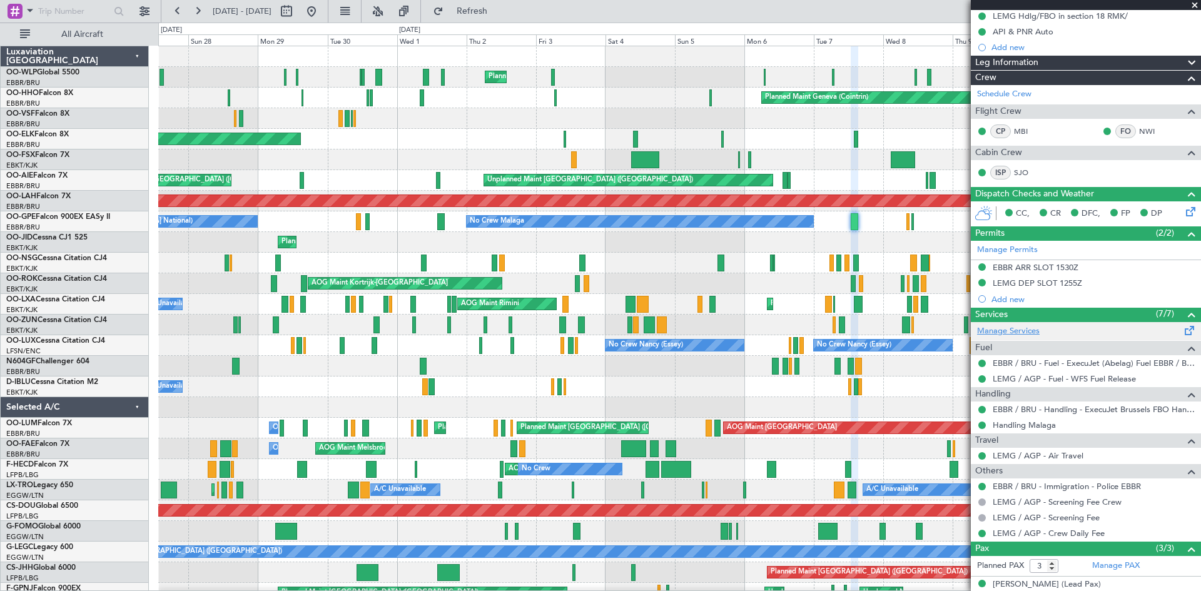
scroll to position [198, 0]
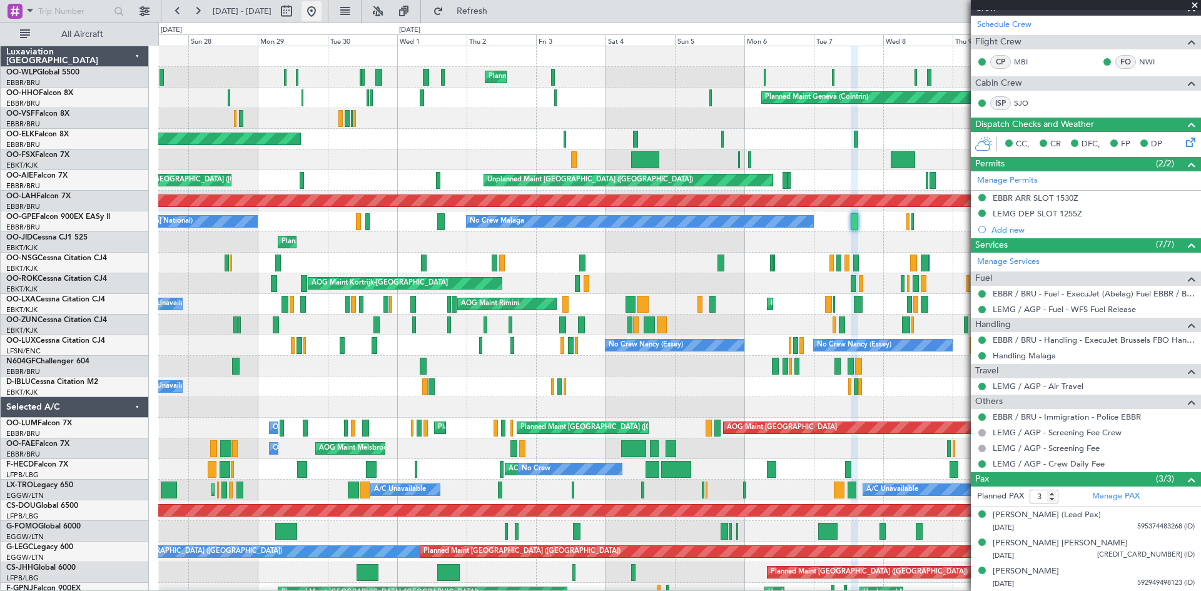
click at [322, 13] on button at bounding box center [312, 11] width 20 height 20
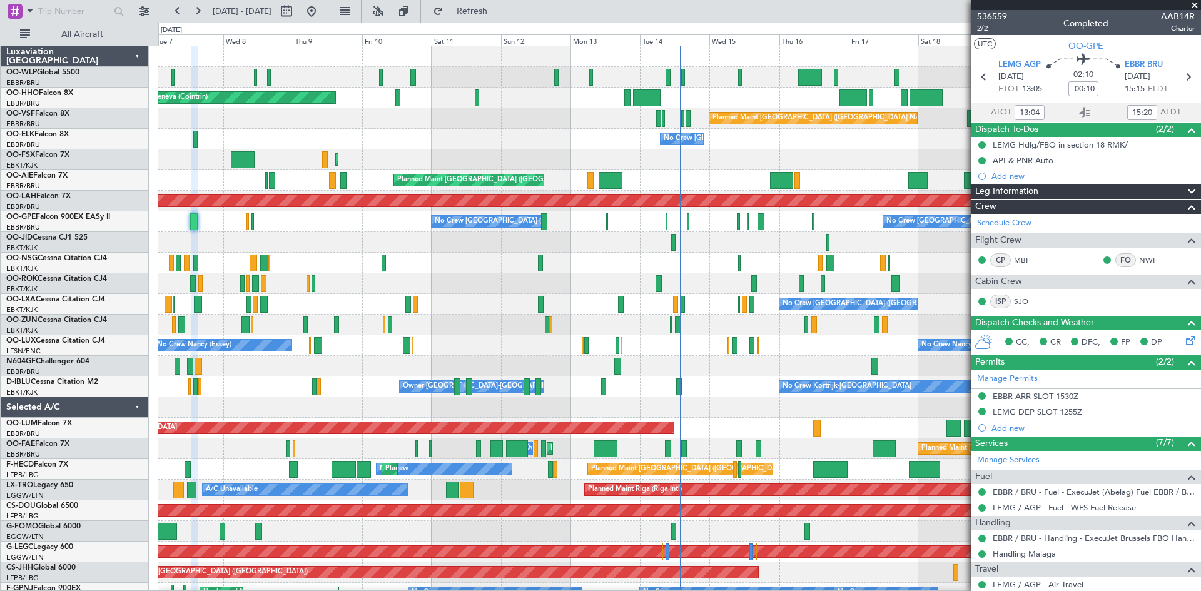
scroll to position [198, 0]
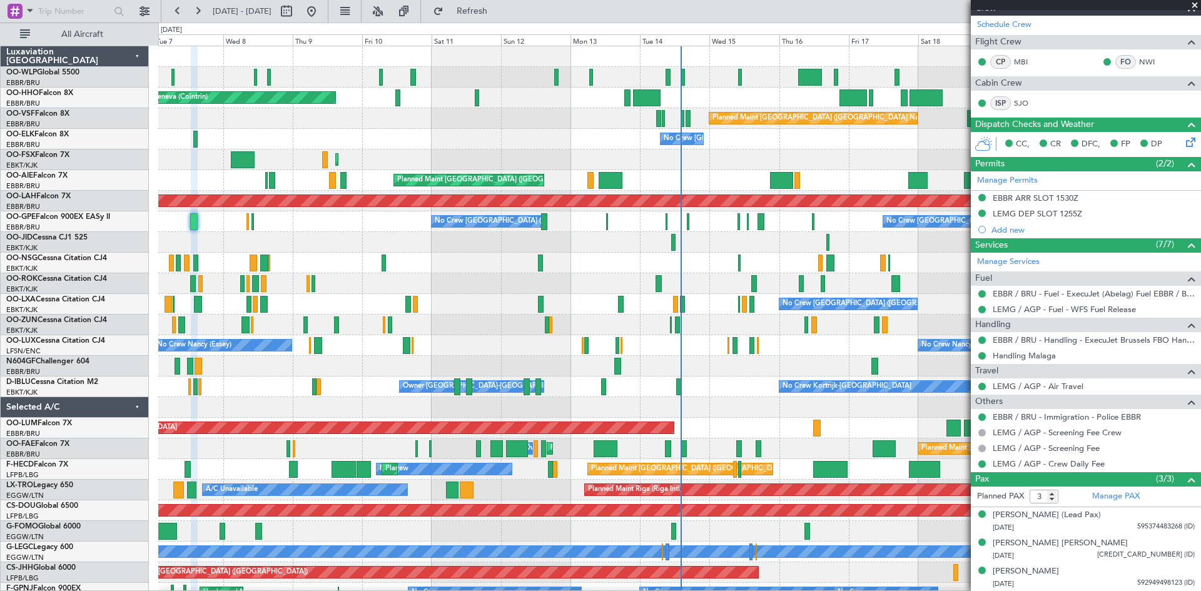
click at [1193, 3] on span at bounding box center [1195, 5] width 13 height 11
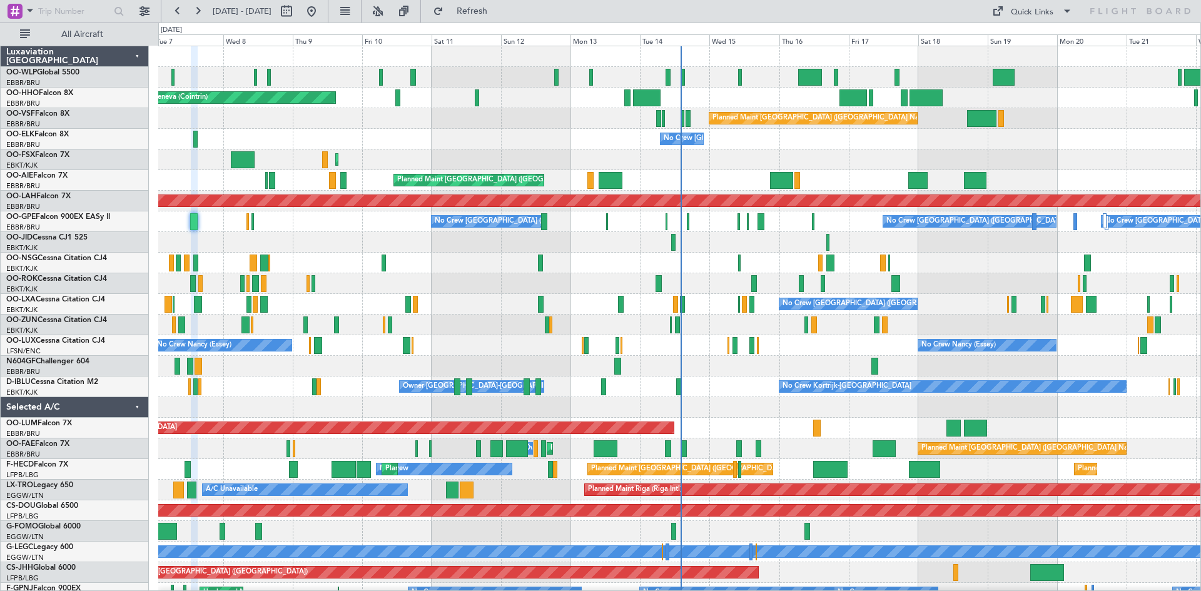
type input "0"
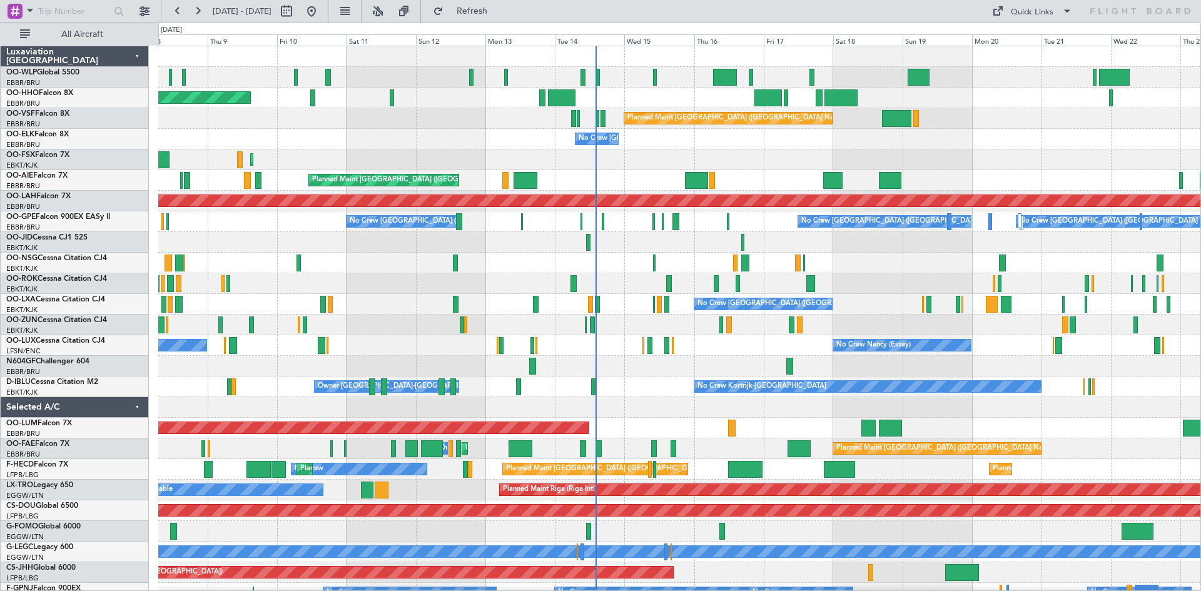
click at [639, 288] on div "Planned Maint Geneva (Cointrin) Planned Maint [GEOGRAPHIC_DATA] ([GEOGRAPHIC_DA…" at bounding box center [679, 397] width 1042 height 702
click at [297, 14] on button at bounding box center [287, 11] width 20 height 20
select select "10"
select select "2025"
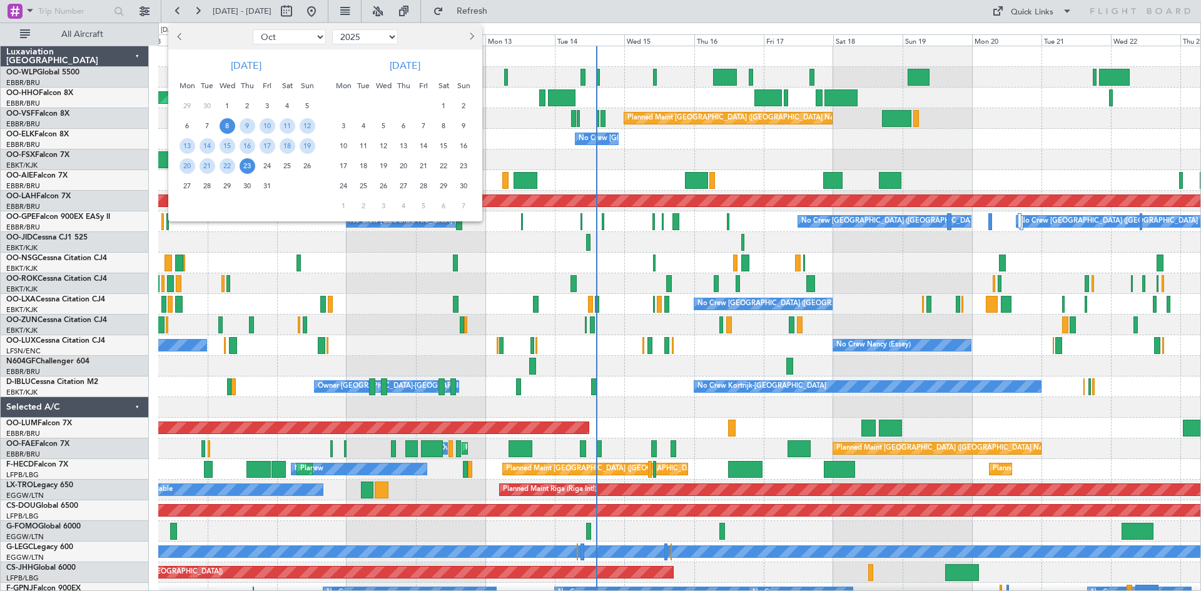
click at [178, 39] on button "Previous month" at bounding box center [180, 37] width 14 height 20
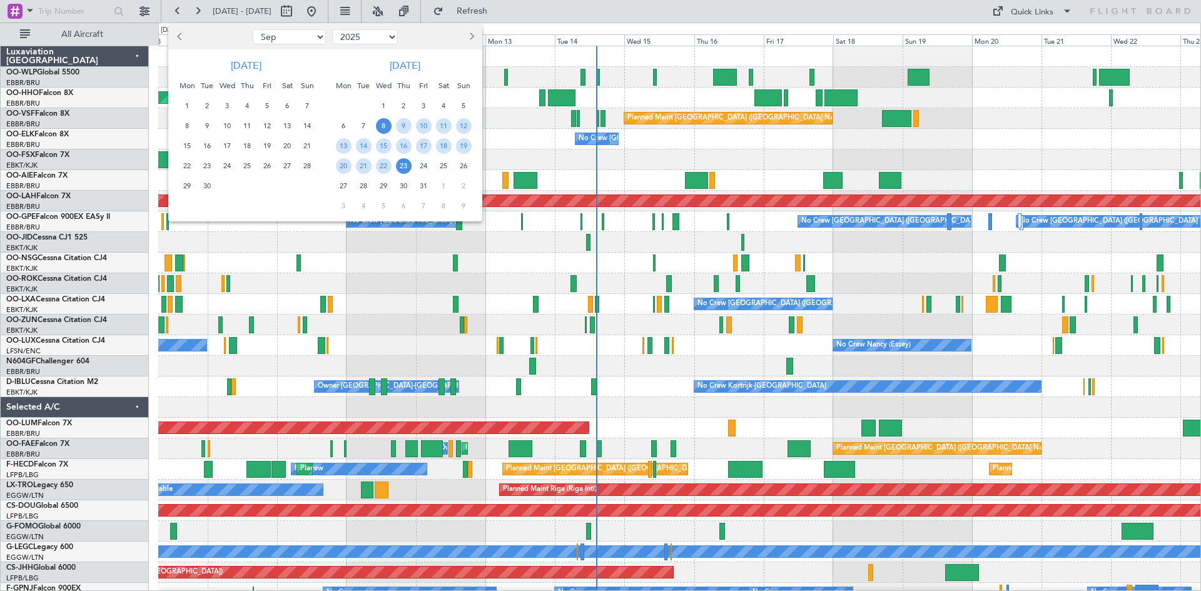
click at [178, 39] on button "Previous month" at bounding box center [180, 37] width 14 height 20
select select "8"
click at [183, 129] on span "4" at bounding box center [188, 126] width 16 height 16
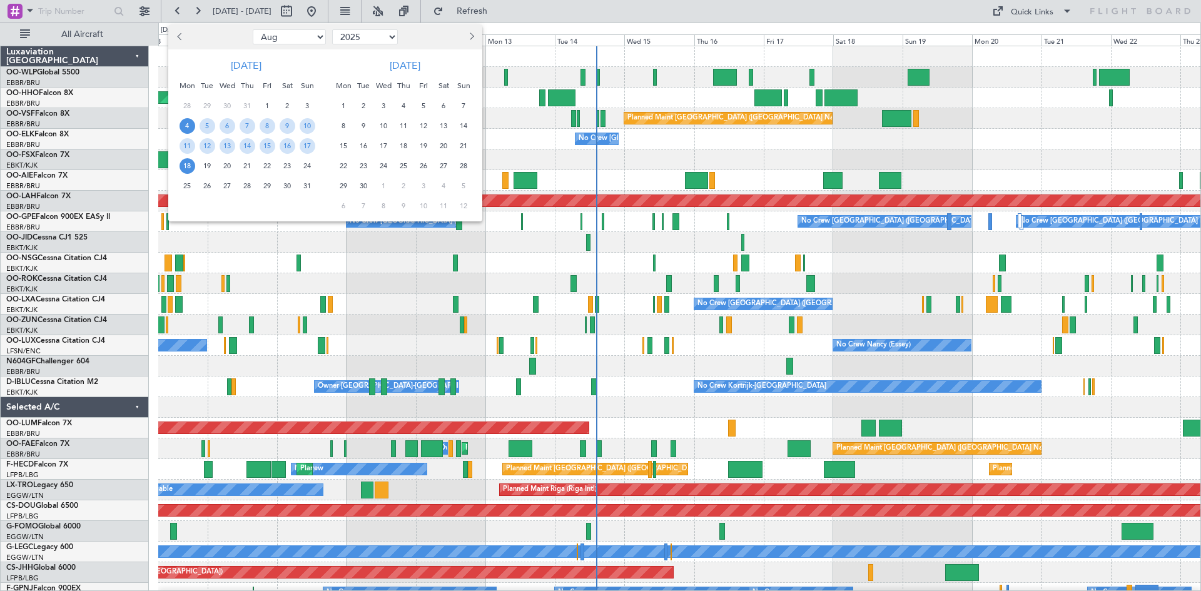
click at [187, 168] on span "18" at bounding box center [188, 166] width 16 height 16
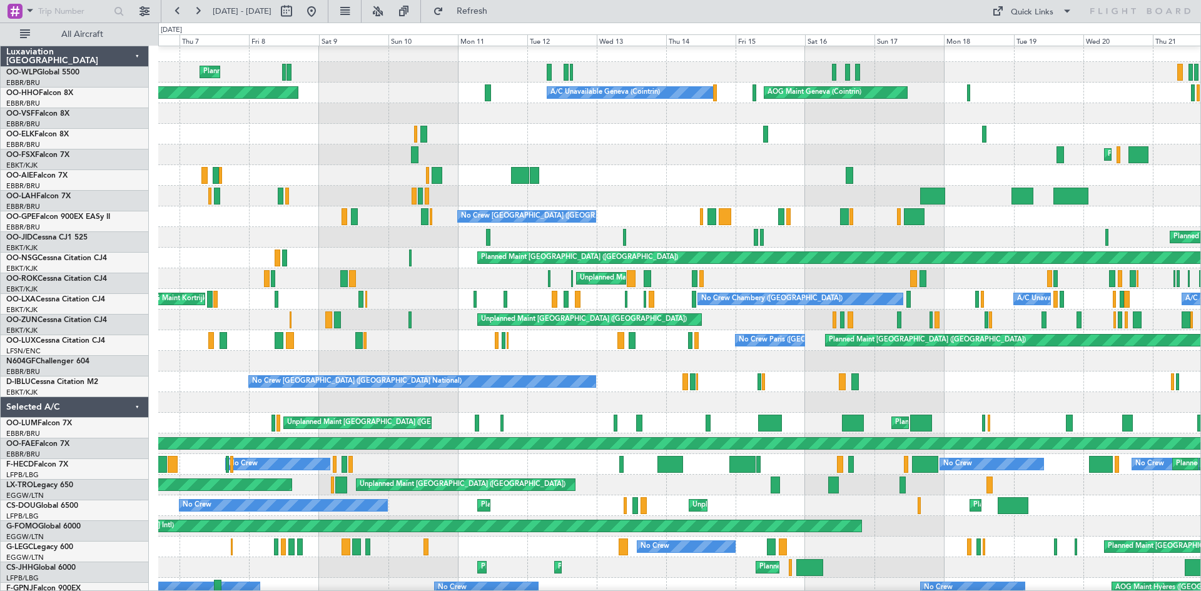
scroll to position [5, 0]
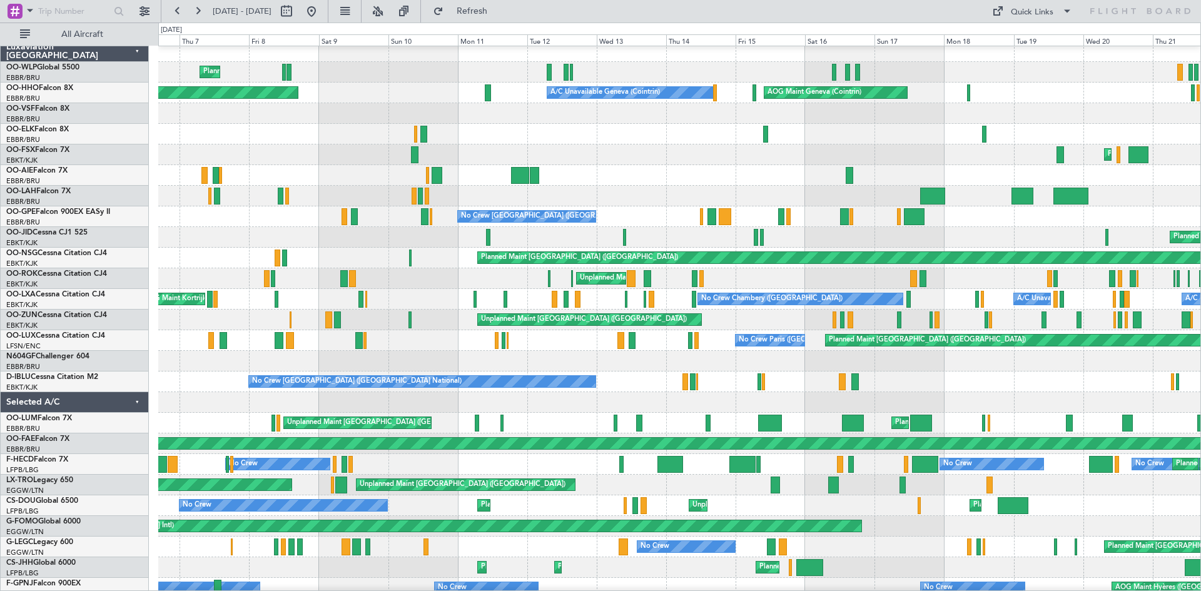
click at [742, 397] on div at bounding box center [679, 402] width 1042 height 21
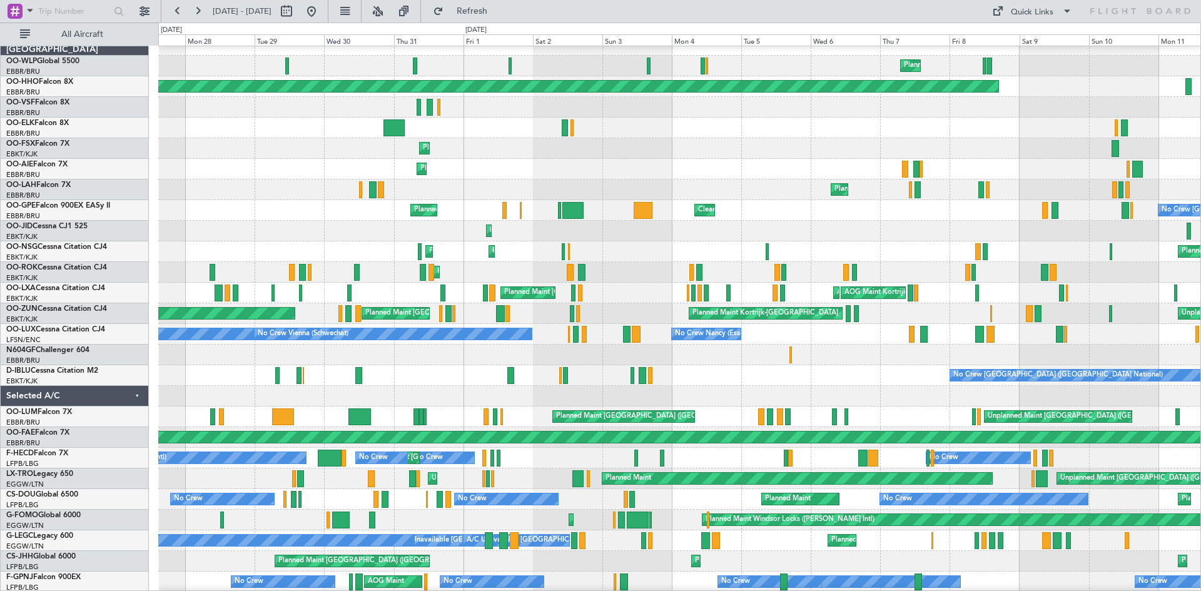
click at [1201, 226] on html "[DATE] - [DATE] Refresh Quick Links All Aircraft Planned Maint Milan ([GEOGRAPH…" at bounding box center [600, 295] width 1201 height 591
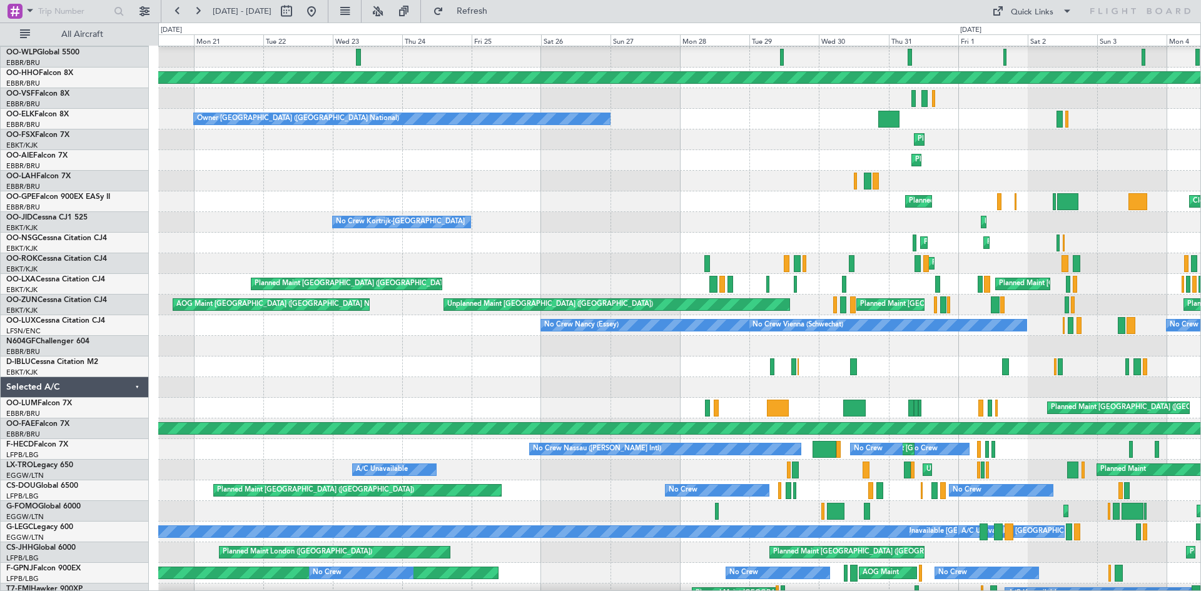
scroll to position [6, 0]
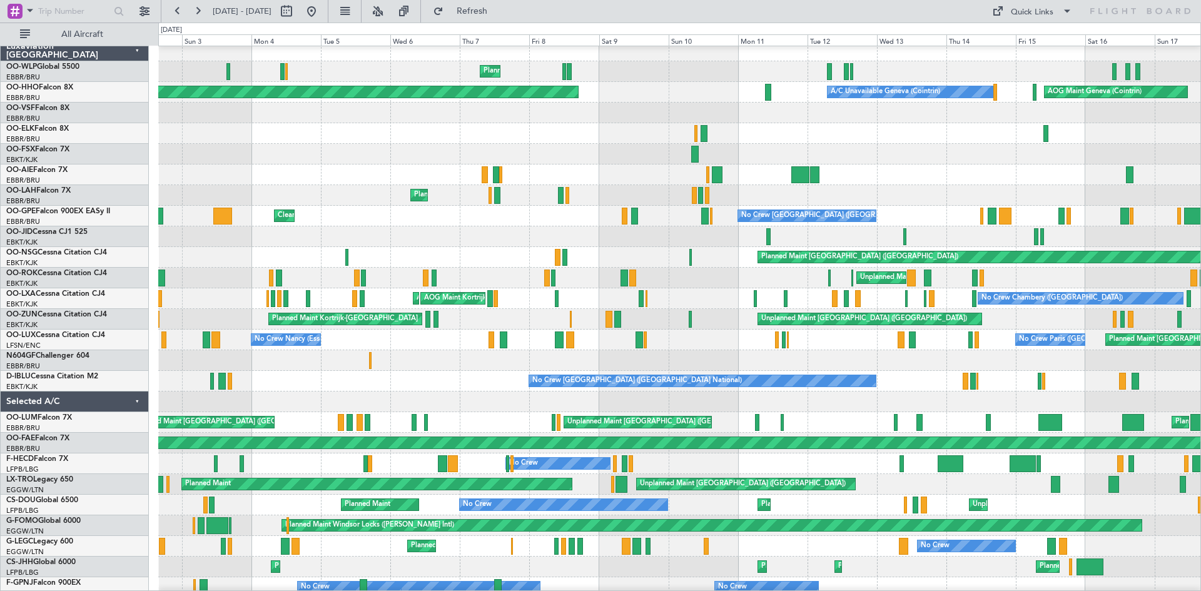
click at [66, 246] on div "Planned Maint Milan (Linate) Planned Maint Geneva ([GEOGRAPHIC_DATA]) A/C Unava…" at bounding box center [600, 307] width 1201 height 569
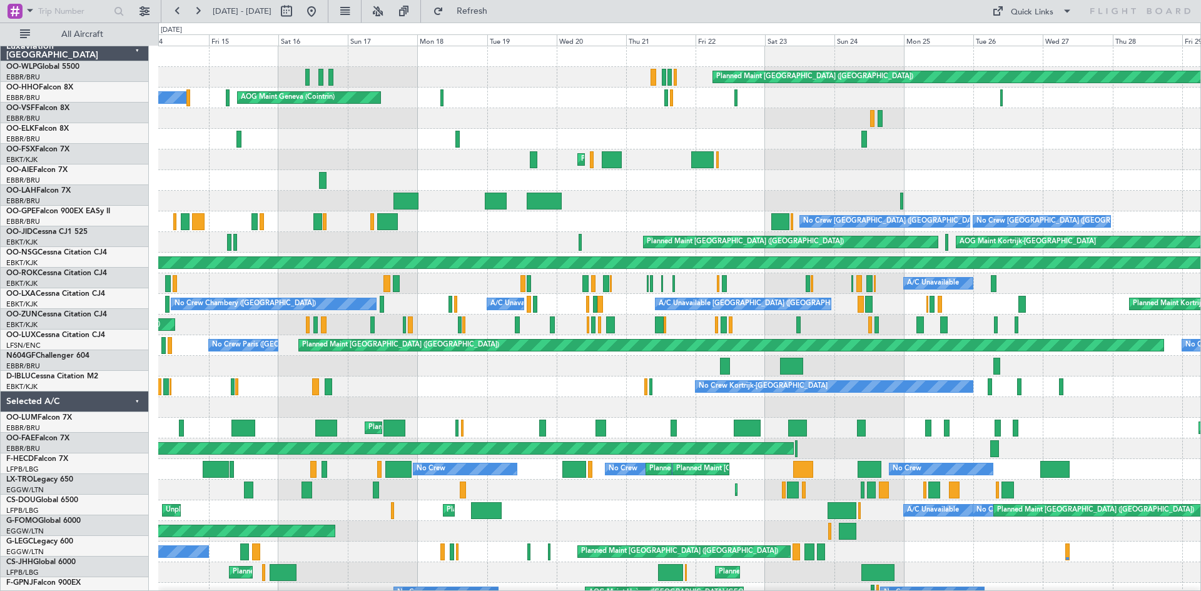
scroll to position [0, 0]
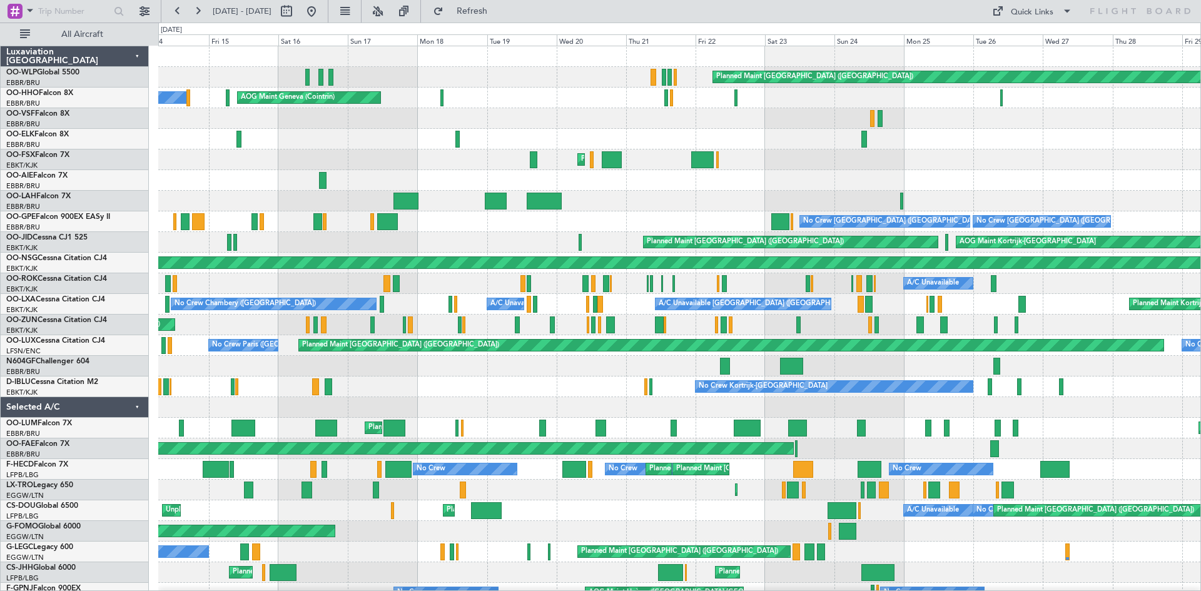
click at [2, 193] on div "Planned Maint [GEOGRAPHIC_DATA] ([GEOGRAPHIC_DATA]) A/C Unavailable Geneva (Coi…" at bounding box center [600, 307] width 1201 height 569
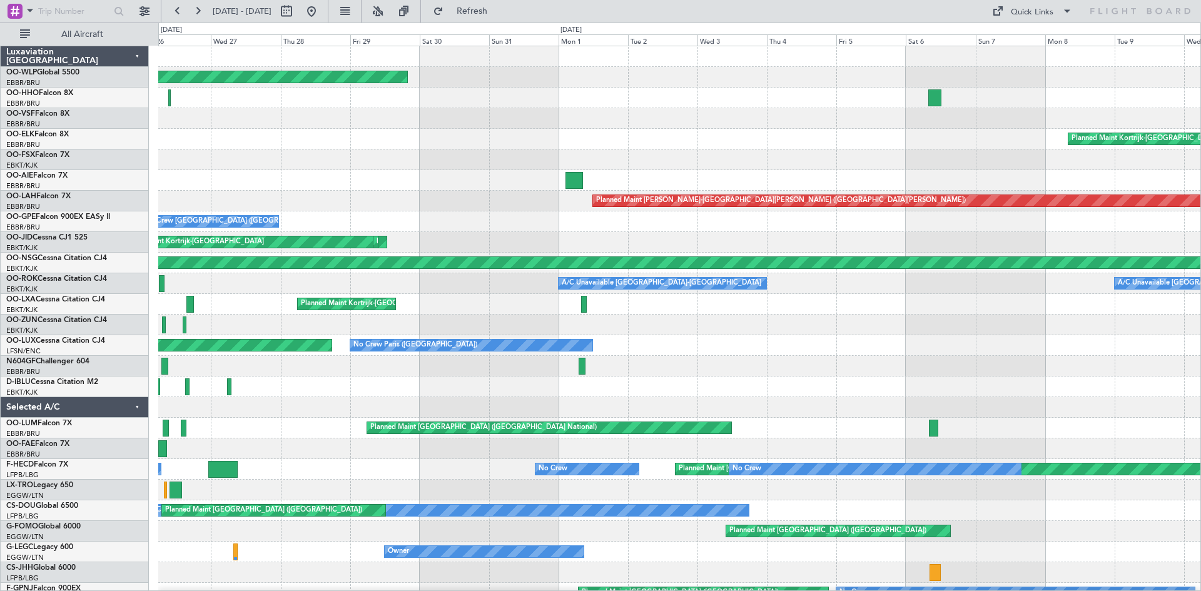
click at [0, 208] on div "Planned Maint [GEOGRAPHIC_DATA] ([GEOGRAPHIC_DATA]) Planned Maint Geneva ([GEOG…" at bounding box center [600, 307] width 1201 height 569
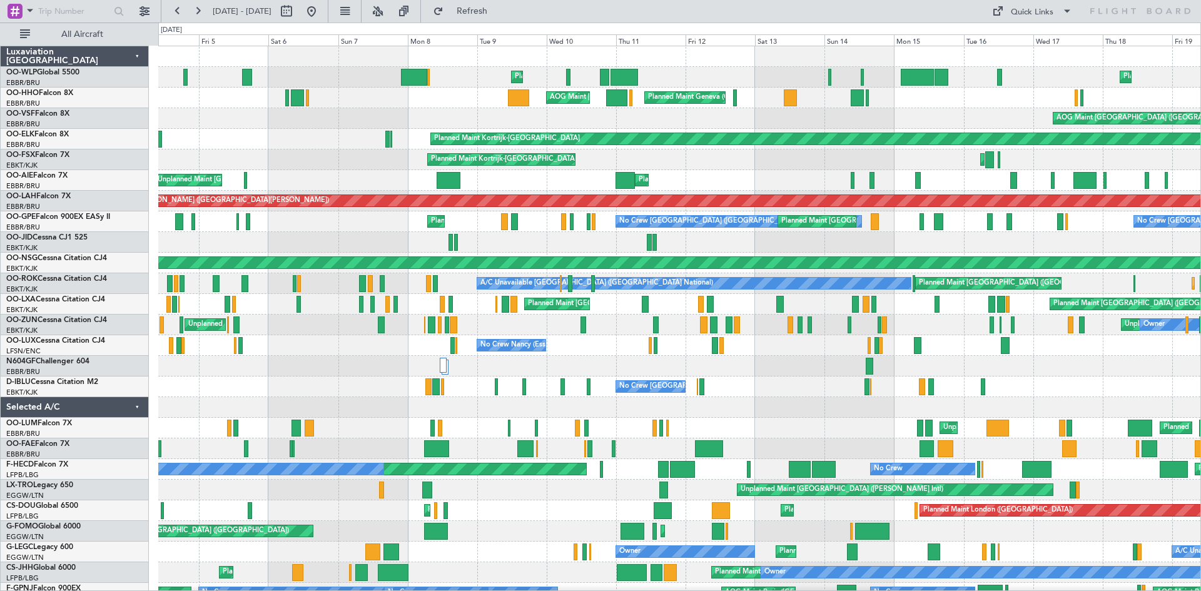
click at [767, 382] on div "Planned Maint Liege Planned Maint Liege Planned Maint Geneva ([GEOGRAPHIC_DATA]…" at bounding box center [679, 386] width 1042 height 681
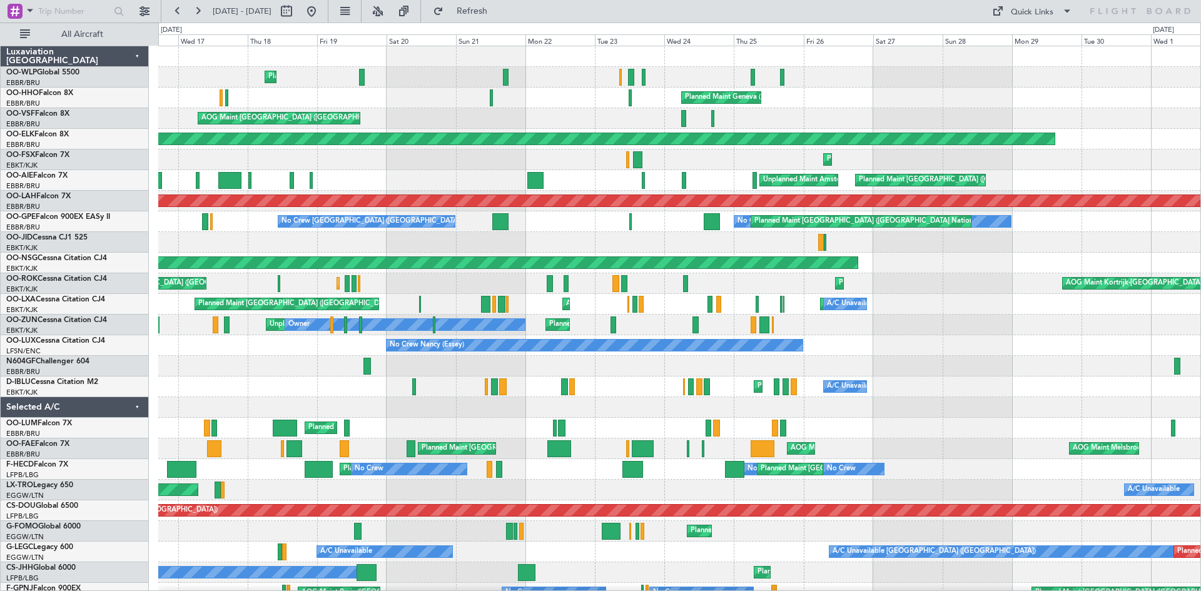
click at [159, 341] on div "No Crew Nancy (Essey)" at bounding box center [679, 345] width 1042 height 21
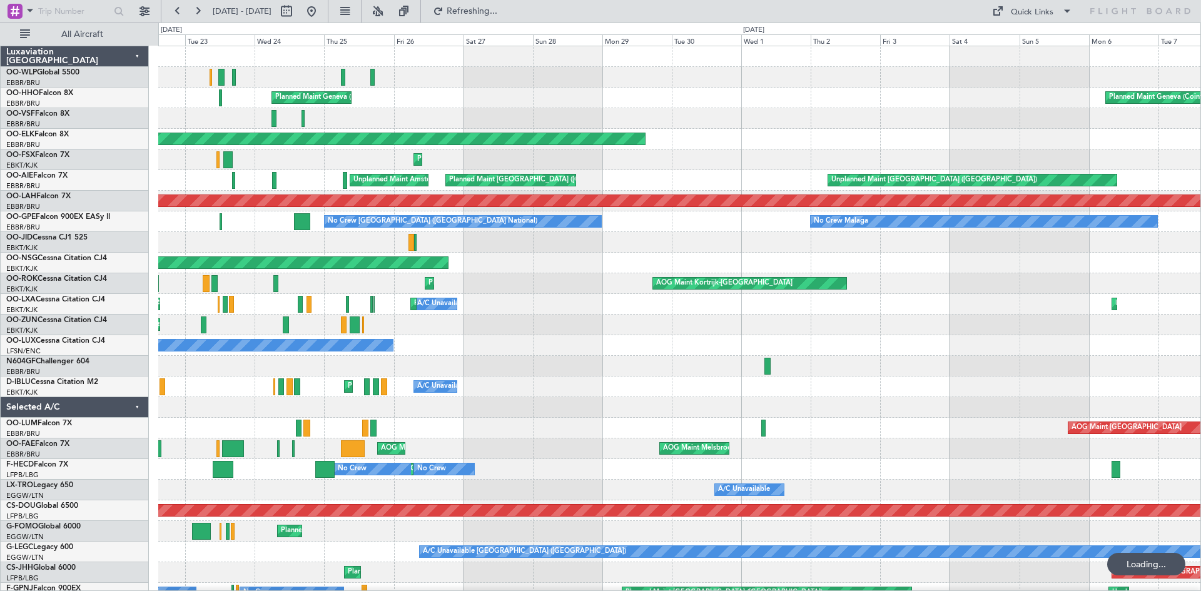
click at [515, 313] on div "Planned Maint Geneva (Cointrin) Planned Maint Geneva ([GEOGRAPHIC_DATA]) AOG Ma…" at bounding box center [679, 366] width 1042 height 640
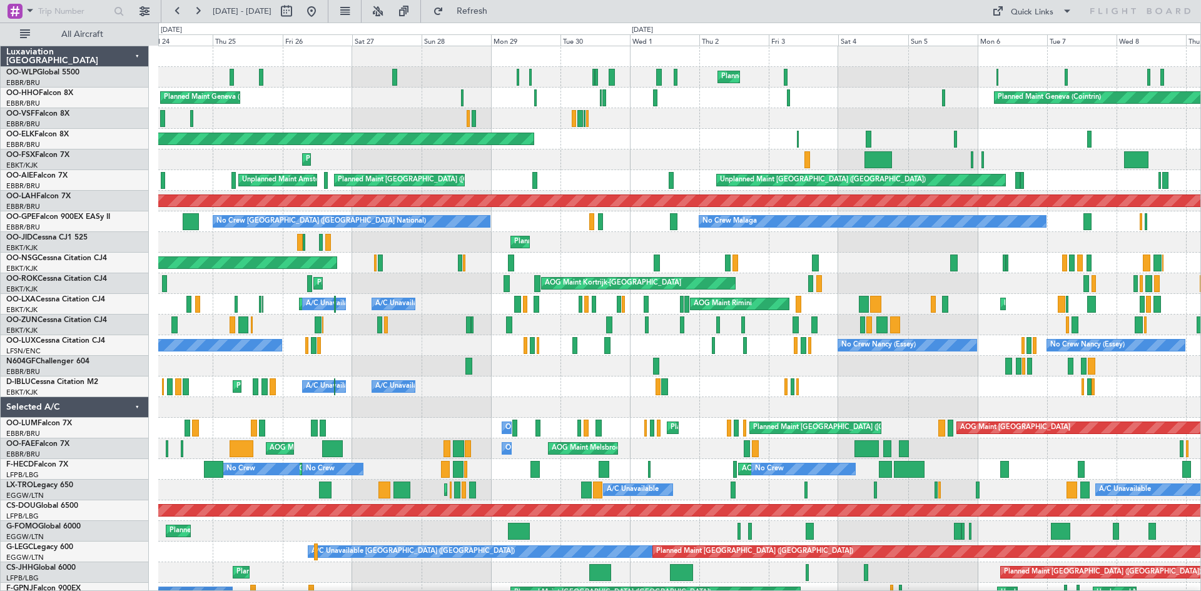
click at [807, 308] on div "Planned Maint Kortrijk-[GEOGRAPHIC_DATA] A/C Unavailable [GEOGRAPHIC_DATA] ([GE…" at bounding box center [679, 304] width 1042 height 21
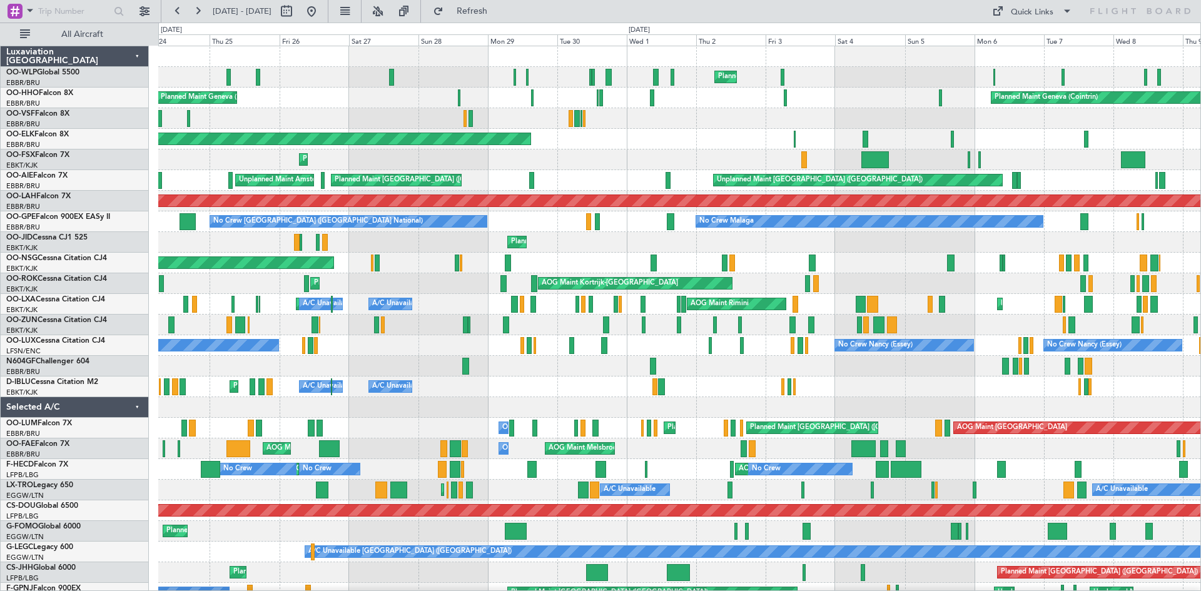
click at [536, 375] on div at bounding box center [679, 366] width 1042 height 21
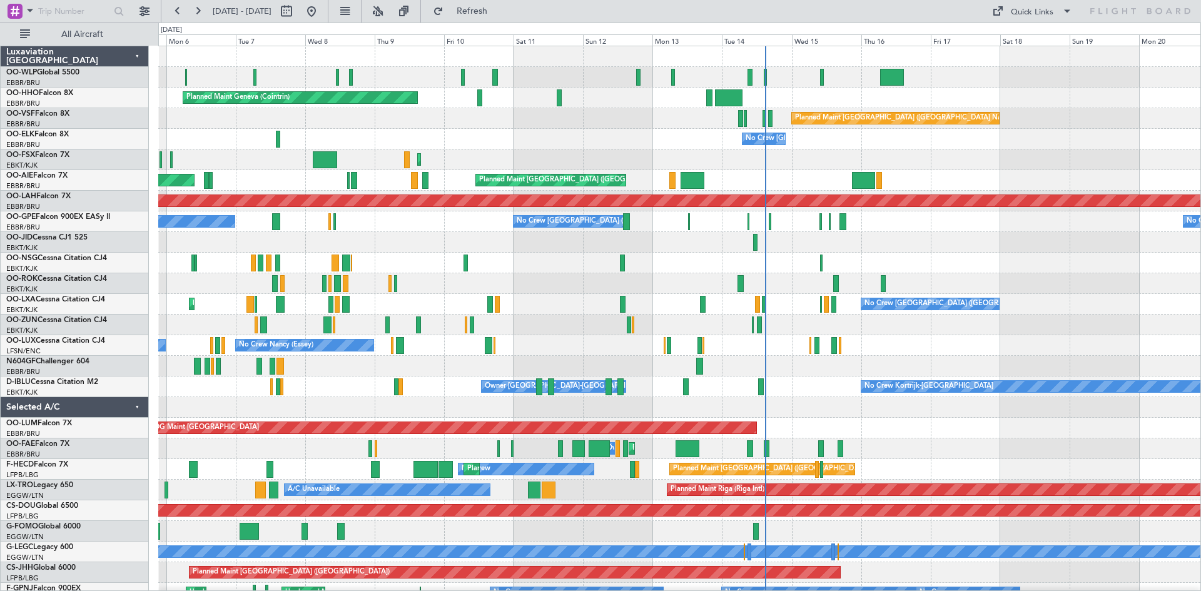
click at [62, 309] on div "Planned Maint Milan (Linate) Planned Maint Geneva ([GEOGRAPHIC_DATA]) Planned M…" at bounding box center [600, 307] width 1201 height 569
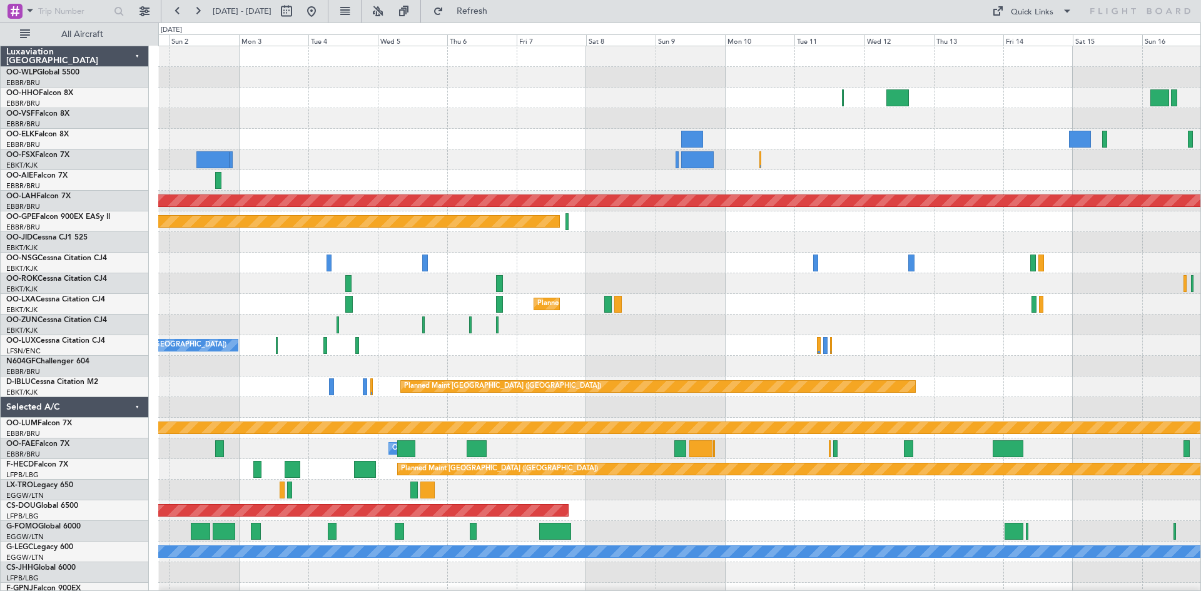
click at [595, 190] on div "Planned Maint [PERSON_NAME]-[GEOGRAPHIC_DATA][PERSON_NAME] ([GEOGRAPHIC_DATA][P…" at bounding box center [679, 376] width 1042 height 661
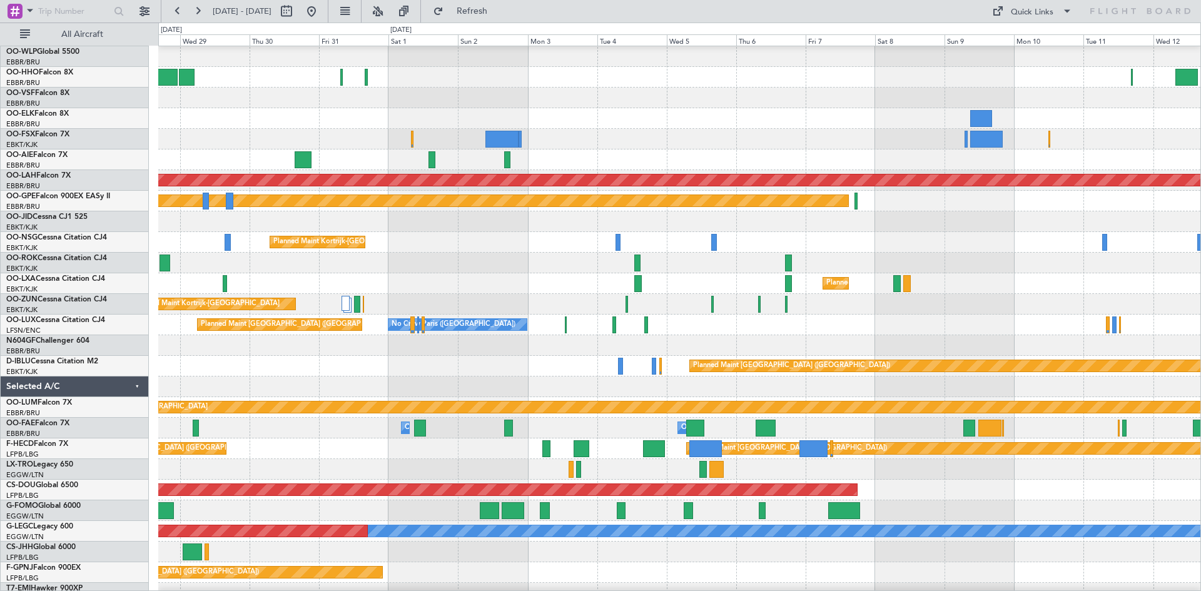
scroll to position [16, 0]
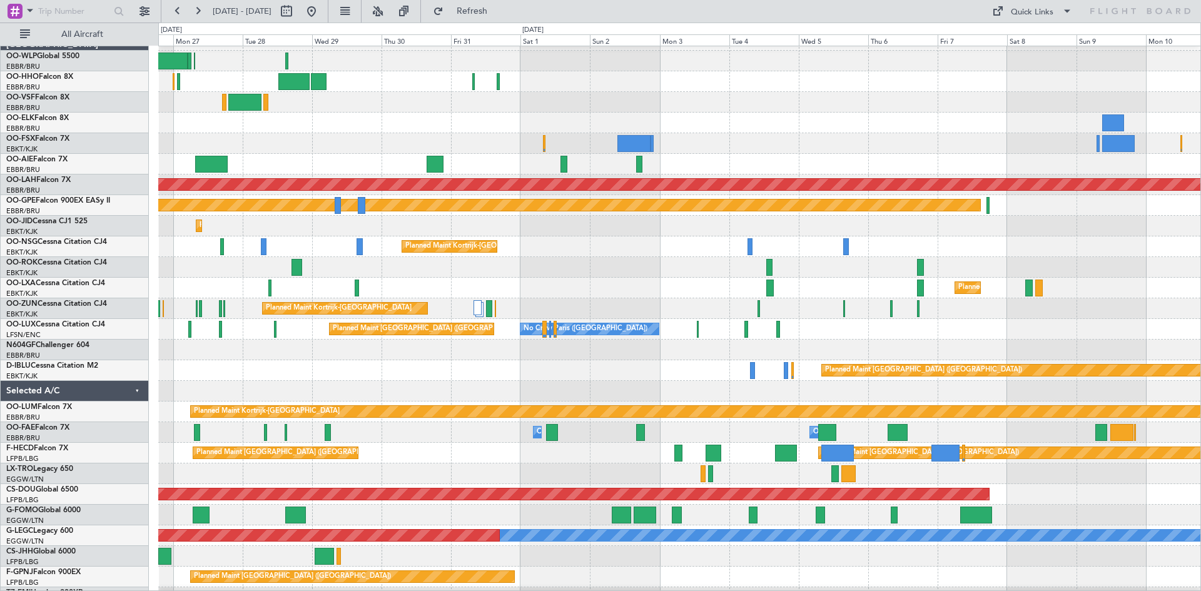
click at [877, 341] on div at bounding box center [679, 350] width 1042 height 21
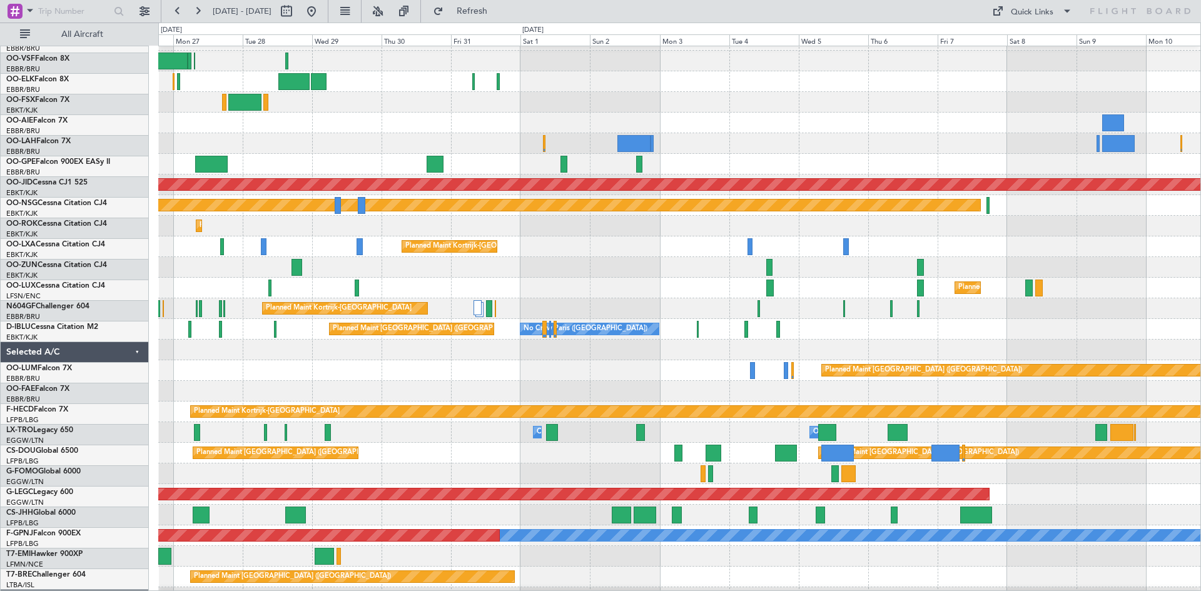
click at [572, 319] on div "No Crew Paris ([GEOGRAPHIC_DATA]) Planned Maint [GEOGRAPHIC_DATA] ([GEOGRAPHIC_…" at bounding box center [679, 329] width 1042 height 21
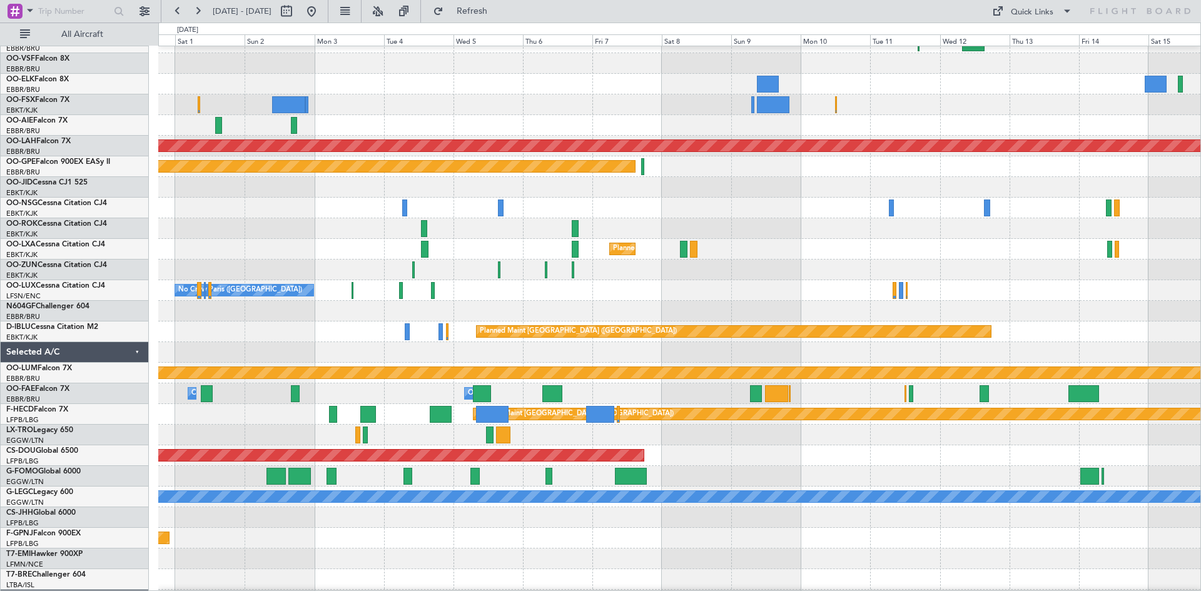
click at [1180, 264] on div "Planned Maint Kortrijk-[GEOGRAPHIC_DATA]" at bounding box center [679, 270] width 1042 height 21
click at [1062, 16] on span at bounding box center [1067, 11] width 15 height 15
click at [1052, 34] on button "Trip Builder" at bounding box center [1033, 41] width 94 height 30
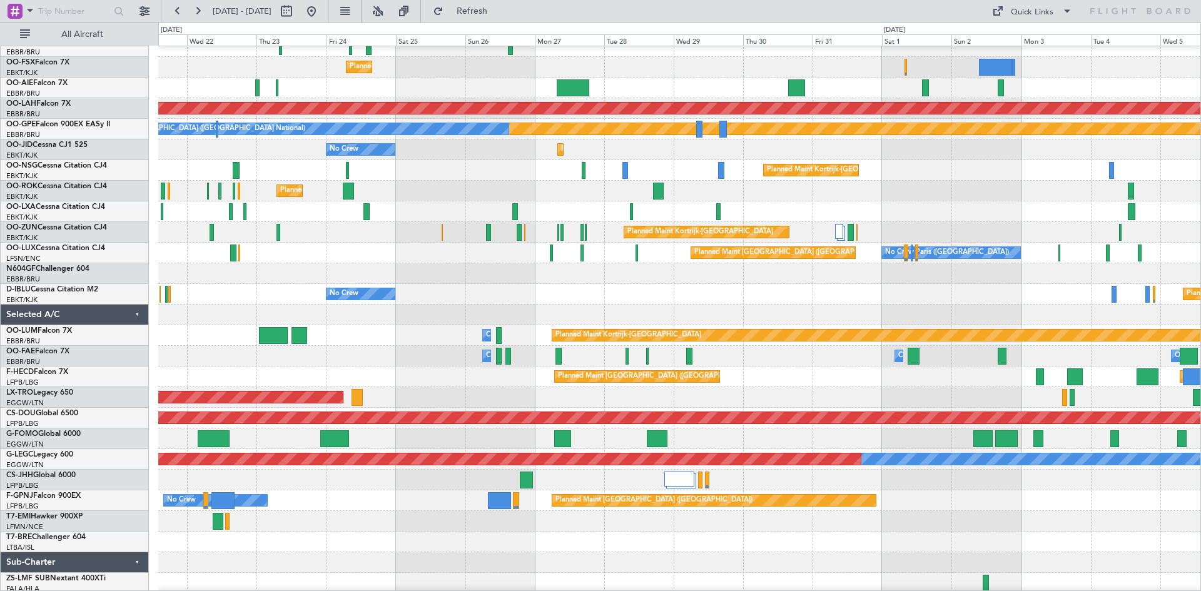
click at [1178, 195] on div "Planned Maint Kortrijk-[GEOGRAPHIC_DATA]" at bounding box center [679, 191] width 1042 height 21
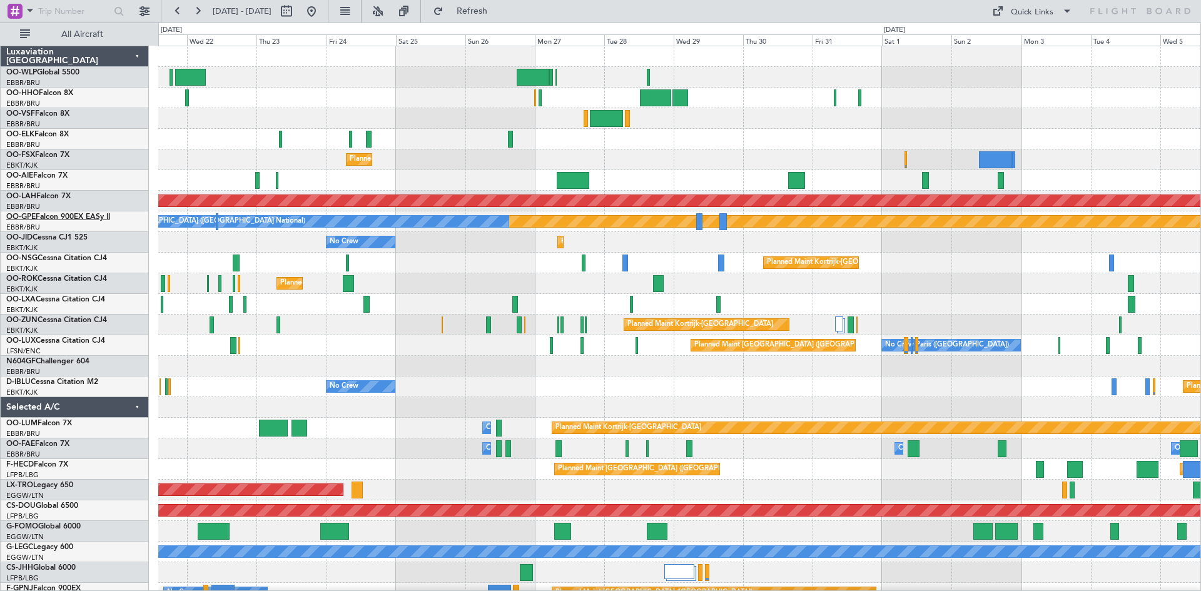
click at [63, 215] on link "OO-GPE Falcon 900EX EASy II" at bounding box center [58, 217] width 104 height 8
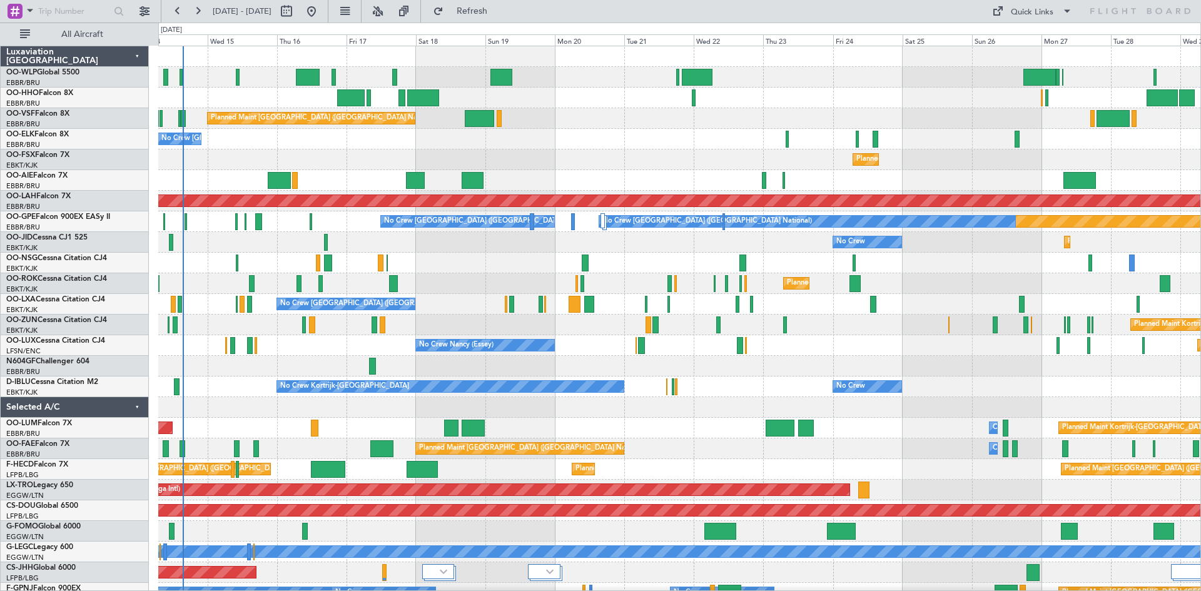
click at [894, 333] on div "Planned Maint Kortrijk-[GEOGRAPHIC_DATA]" at bounding box center [679, 325] width 1042 height 21
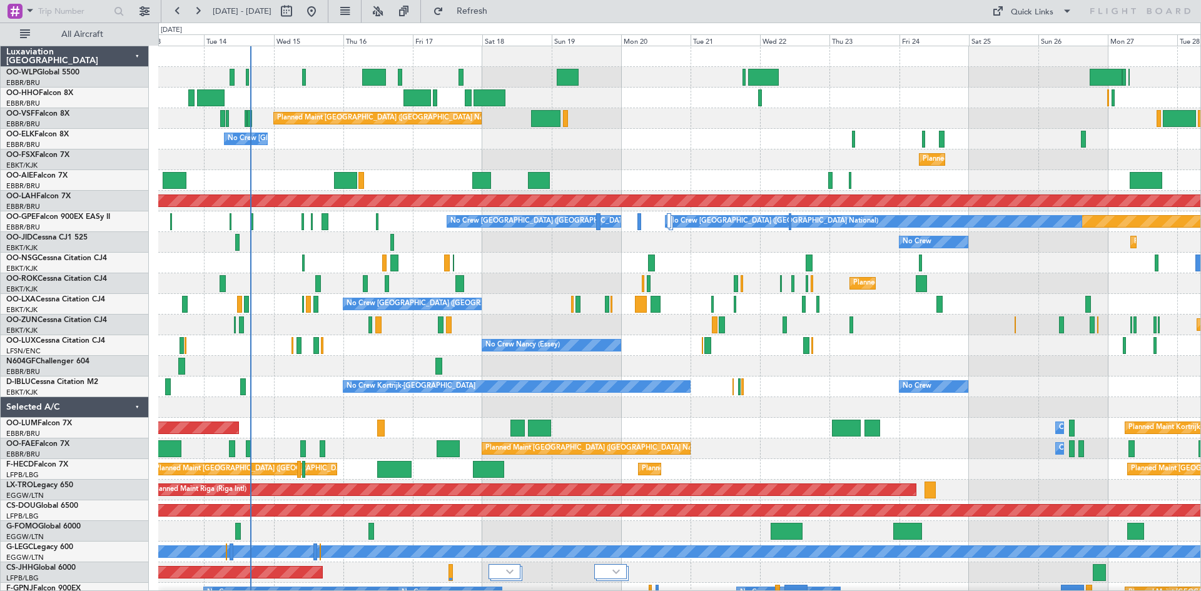
click at [833, 149] on div "Planned Maint Geneva (Cointrin) Planned Maint Brussels (Brussels National) No C…" at bounding box center [679, 397] width 1042 height 702
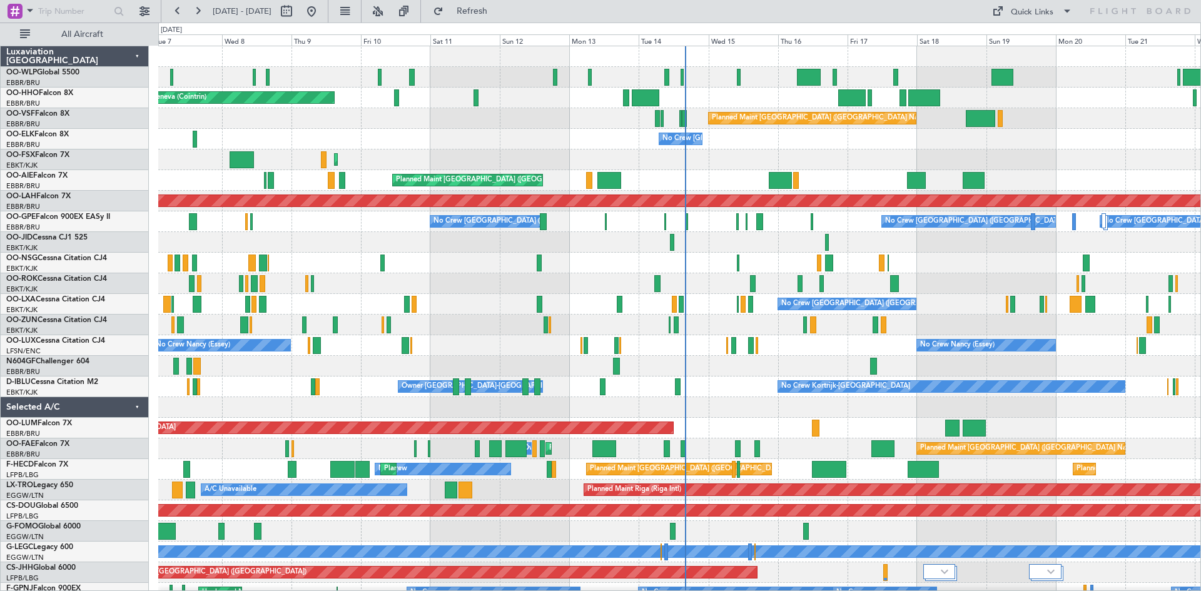
click at [876, 185] on div "Planned Maint London (Farnborough) Unplanned Maint London (Farnborough)" at bounding box center [679, 180] width 1042 height 21
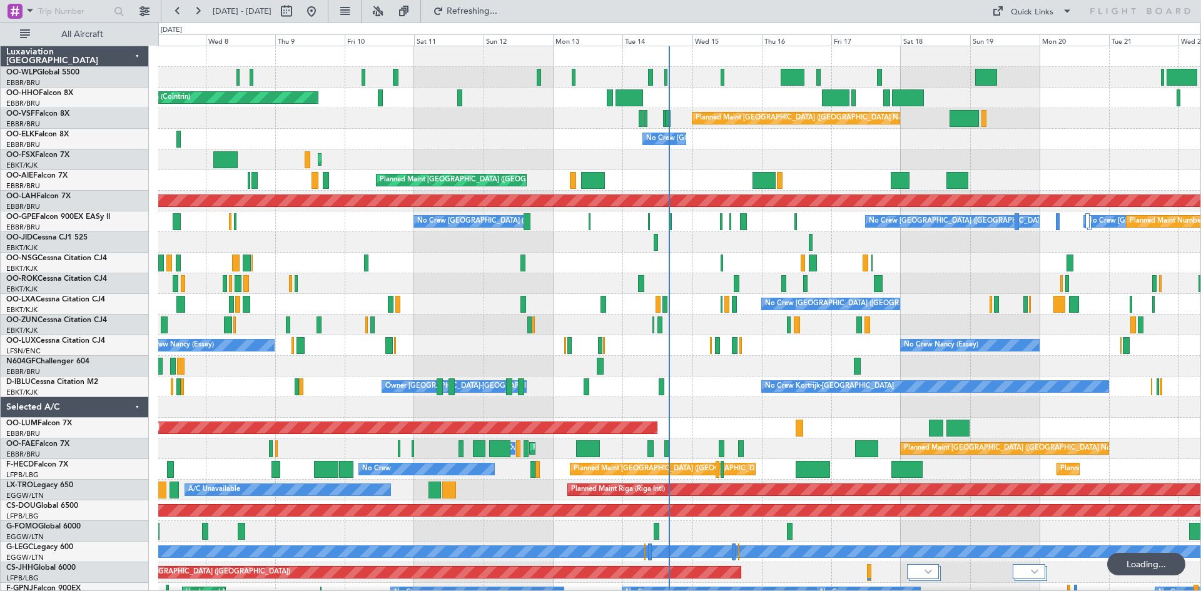
click at [441, 190] on div "Planned Maint Geneva (Cointrin) Planned Maint Brussels (Brussels National) No C…" at bounding box center [679, 376] width 1042 height 661
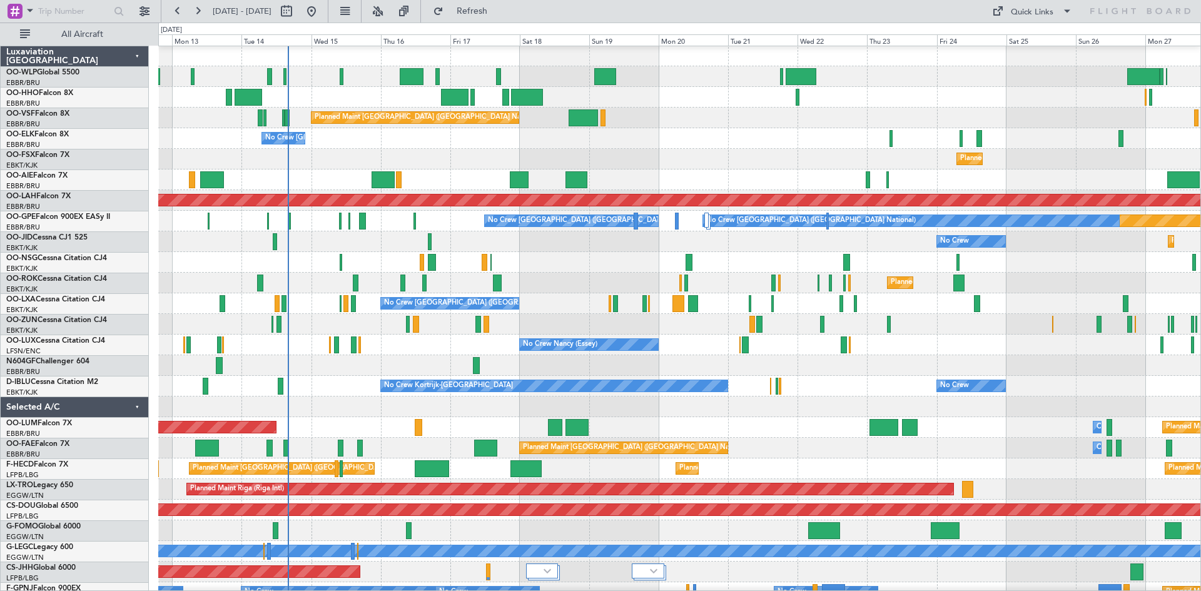
scroll to position [1, 0]
click at [419, 175] on div "Planned Maint [GEOGRAPHIC_DATA] ([GEOGRAPHIC_DATA])" at bounding box center [679, 180] width 1042 height 21
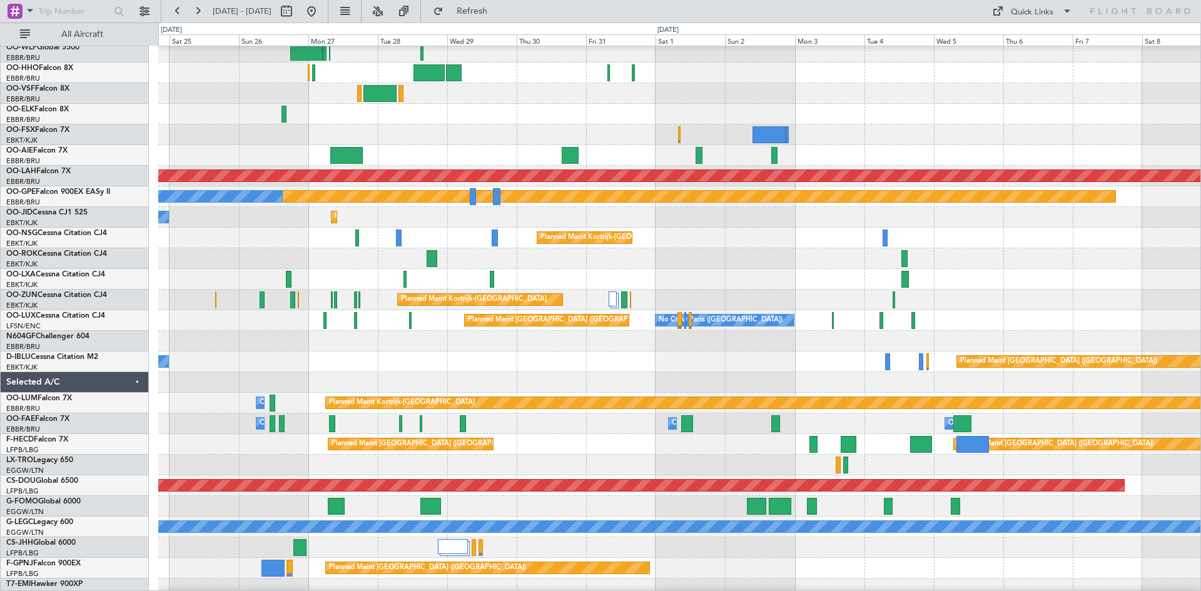
click at [24, 302] on div "Planned Maint Kortrijk-Wevelgem Planned Maint Alton-st Louis (St Louis Regl) Pl…" at bounding box center [600, 307] width 1201 height 569
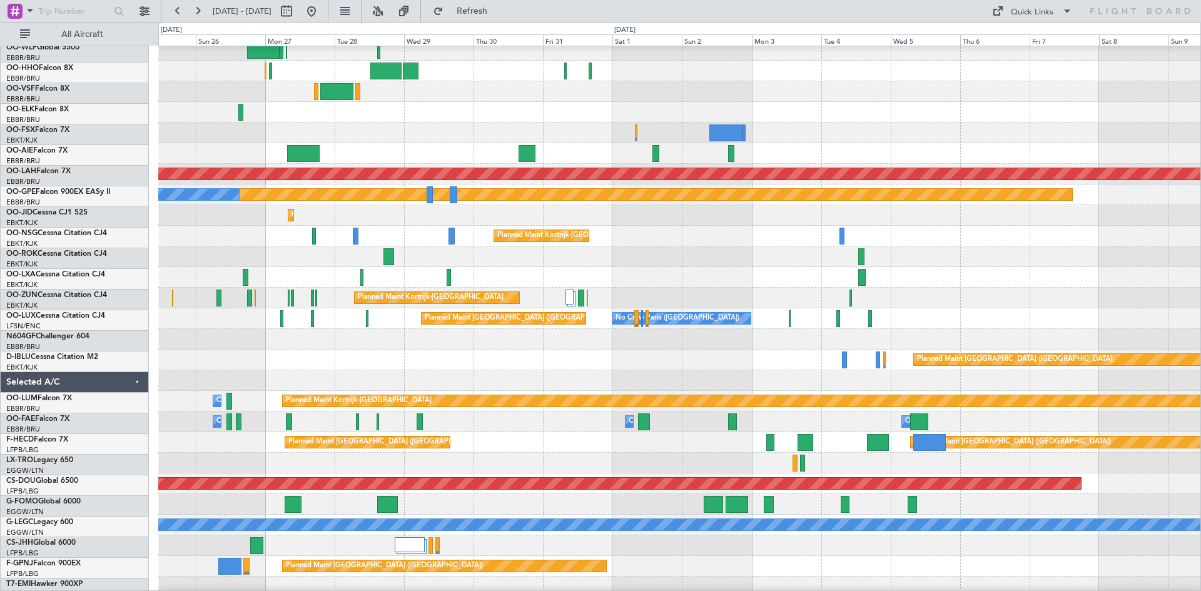
scroll to position [27, 0]
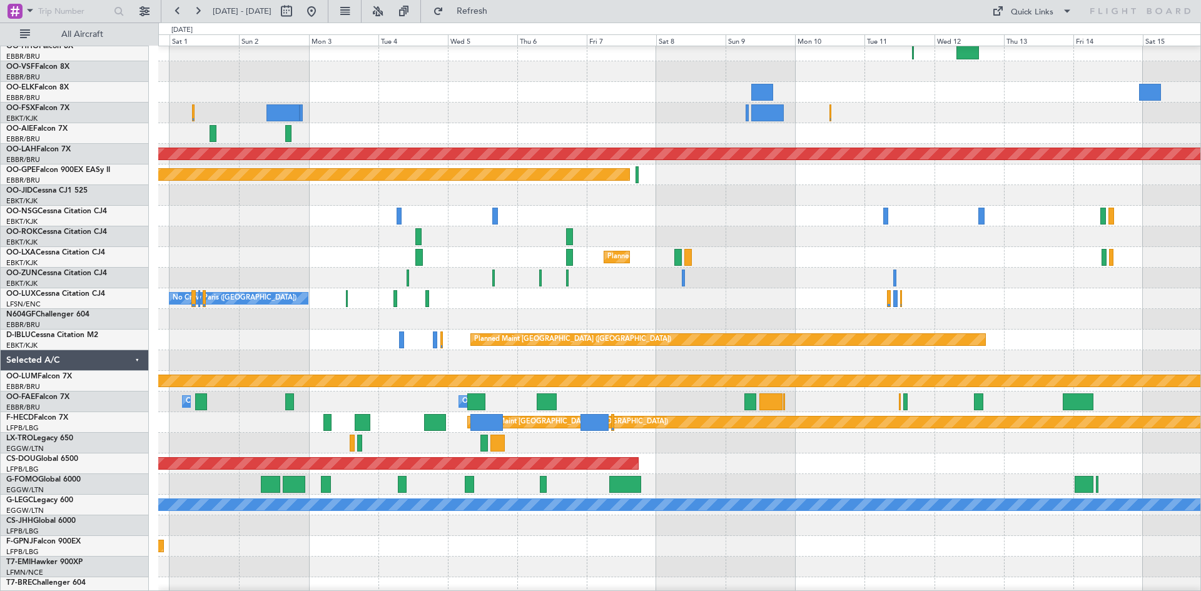
click at [534, 265] on div "Planned Maint Kortrijk-[GEOGRAPHIC_DATA]" at bounding box center [679, 257] width 1042 height 21
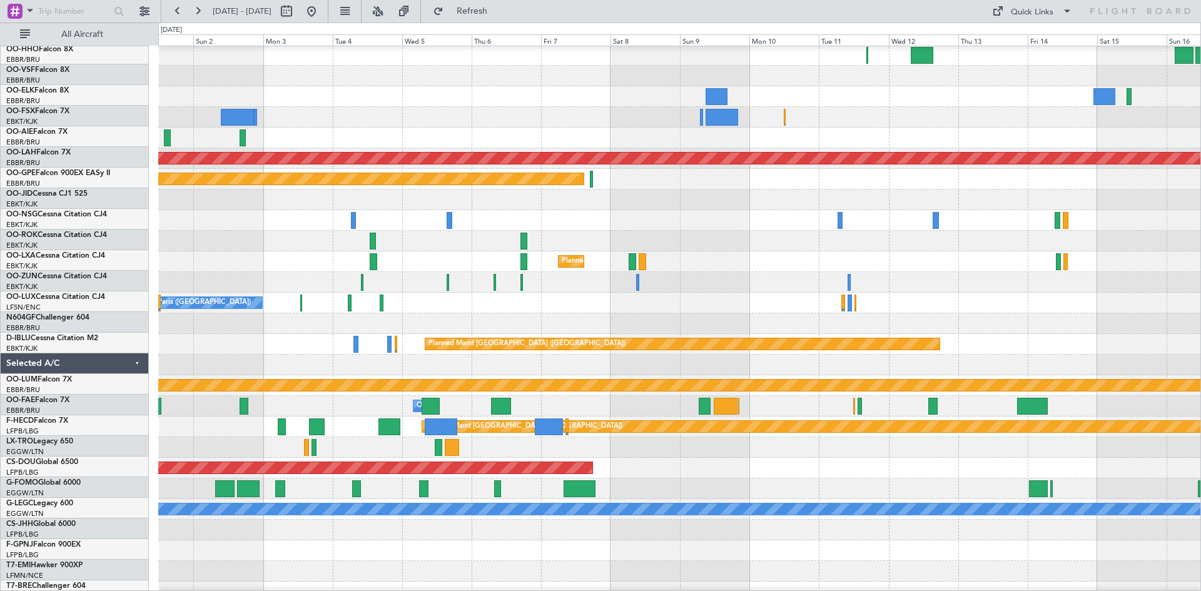
scroll to position [43, 0]
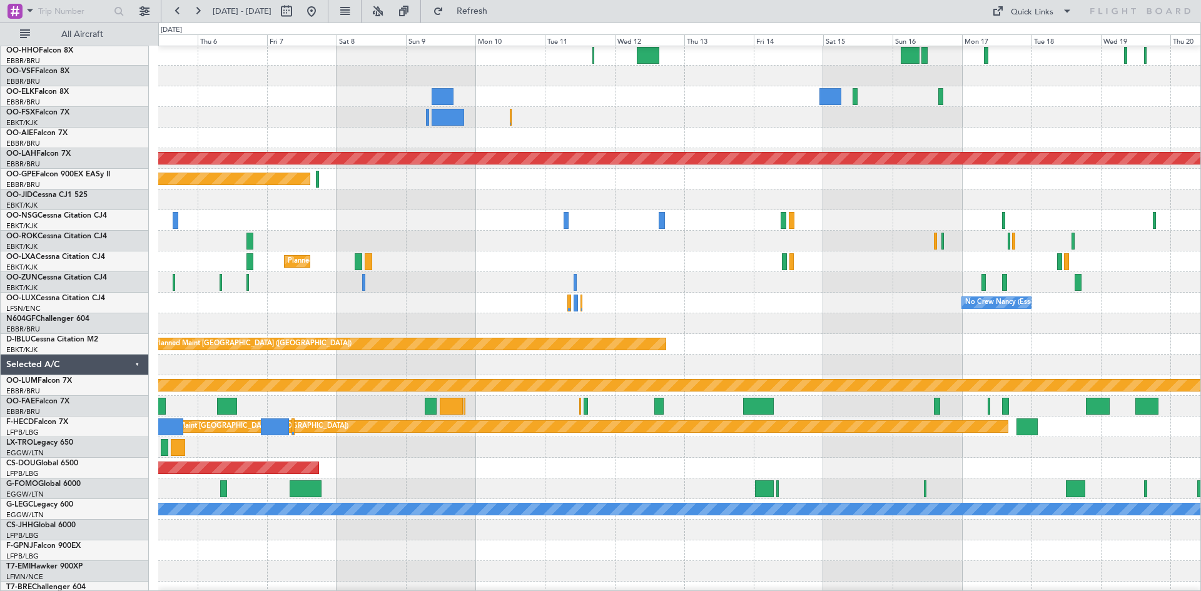
click at [463, 265] on div "Planned Maint Kortrijk-[GEOGRAPHIC_DATA]" at bounding box center [679, 262] width 1042 height 21
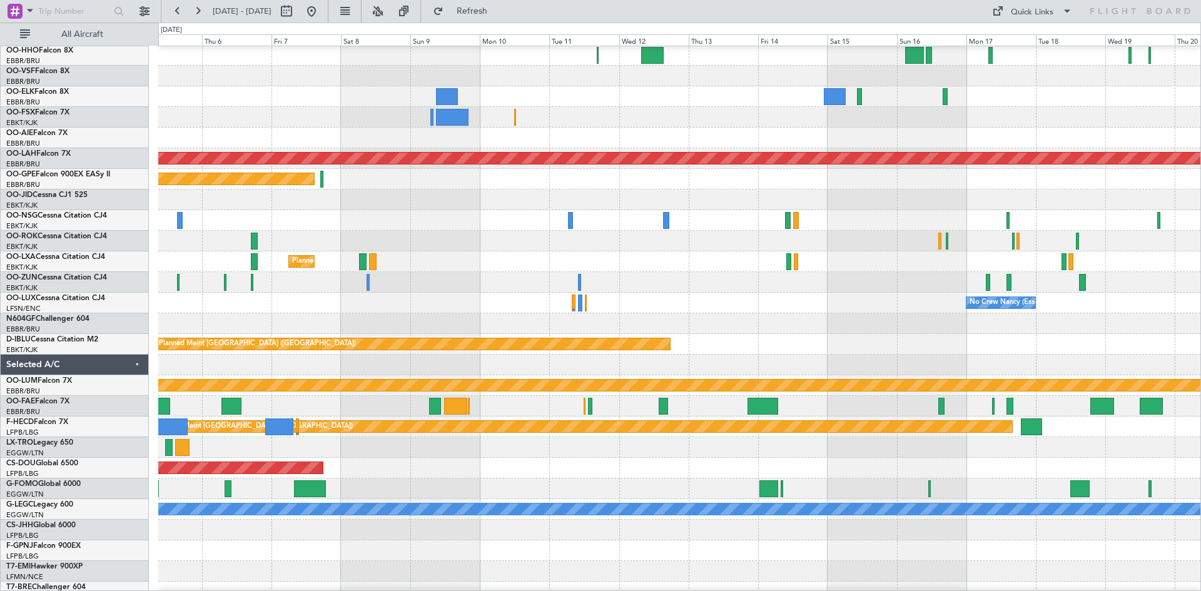
scroll to position [0, 0]
